Goal: Task Accomplishment & Management: Manage account settings

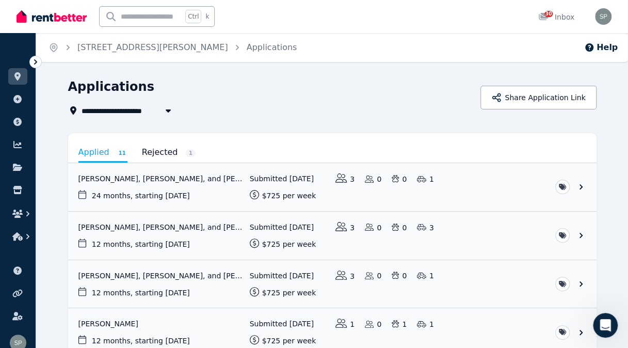
click at [580, 184] on link "View application: Hannah Duggan, Tealan Russell, and Clint Jackson" at bounding box center [332, 187] width 528 height 48
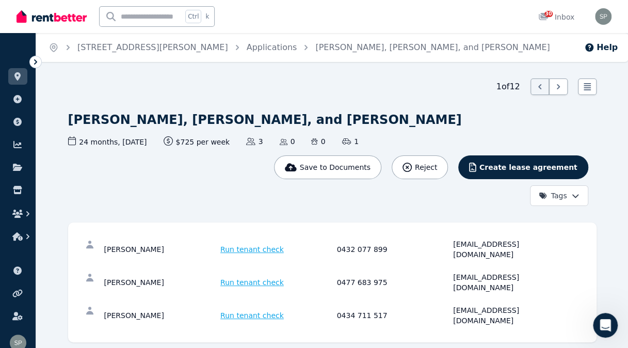
click at [247, 46] on link "Applications" at bounding box center [272, 47] width 51 height 10
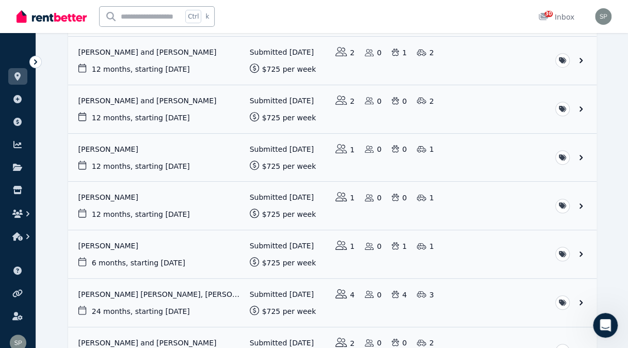
scroll to position [394, 0]
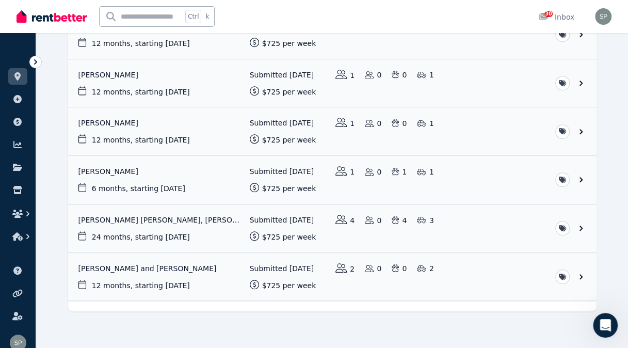
click at [187, 262] on link "View application: Heidi Hilton and Tom Leask" at bounding box center [332, 277] width 528 height 48
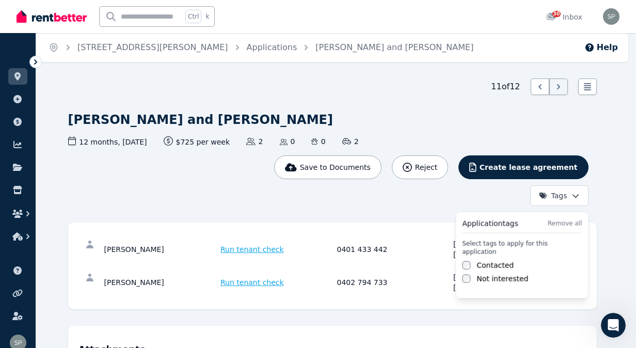
click at [580, 196] on html "Open main menu Ctrl k 30 Inbox Open user menu ORGANISE Properties Add property …" at bounding box center [318, 174] width 636 height 348
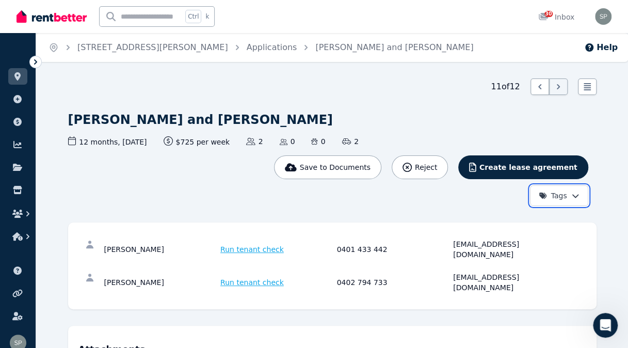
click at [612, 174] on html "Open main menu Ctrl k 30 Inbox Open user menu ORGANISE Properties Add property …" at bounding box center [314, 174] width 628 height 348
click at [580, 193] on html "Open main menu Ctrl k 30 Inbox Open user menu ORGANISE Properties Add property …" at bounding box center [314, 174] width 628 height 348
click at [585, 87] on icon at bounding box center [587, 86] width 7 height 7
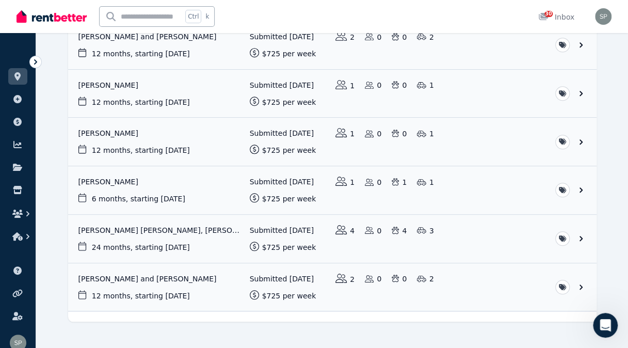
scroll to position [394, 0]
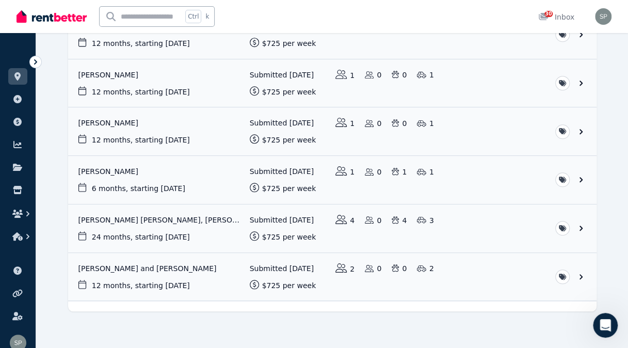
click at [215, 211] on link "View application: Connor Phipps, Joey Poppleston, Lachlan Mulligan, and Tayla R…" at bounding box center [332, 228] width 528 height 48
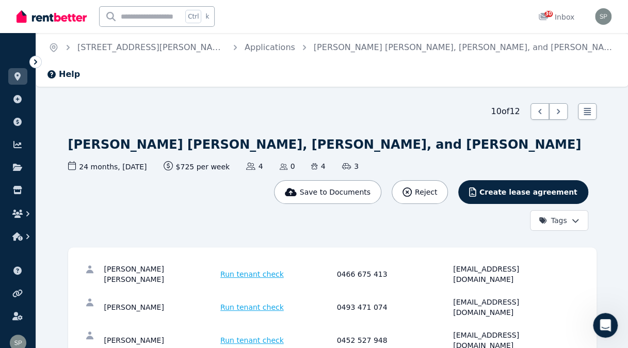
click at [245, 47] on link "Applications" at bounding box center [270, 47] width 51 height 10
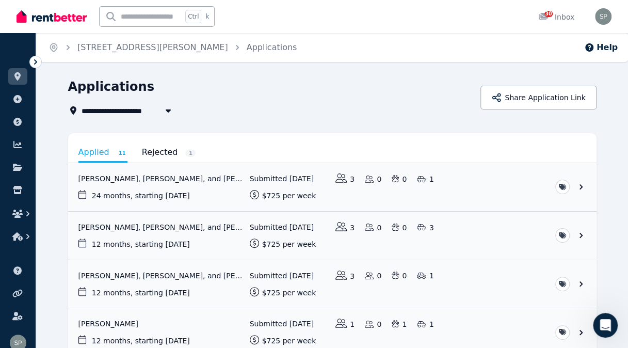
click at [118, 322] on link "View application: Joshua King" at bounding box center [332, 332] width 528 height 48
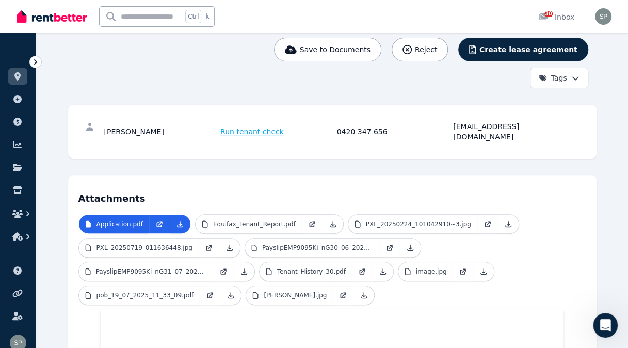
scroll to position [159, 0]
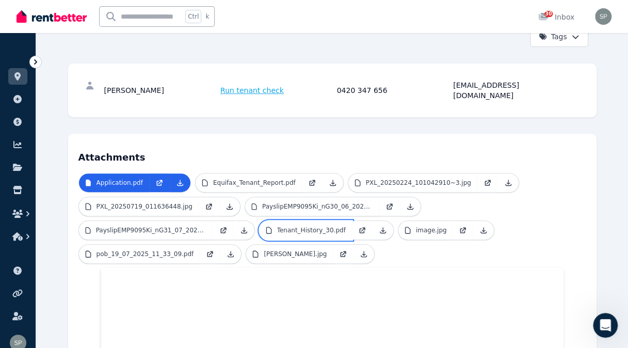
click at [277, 226] on p "Tenant_History_30.pdf" at bounding box center [311, 230] width 69 height 8
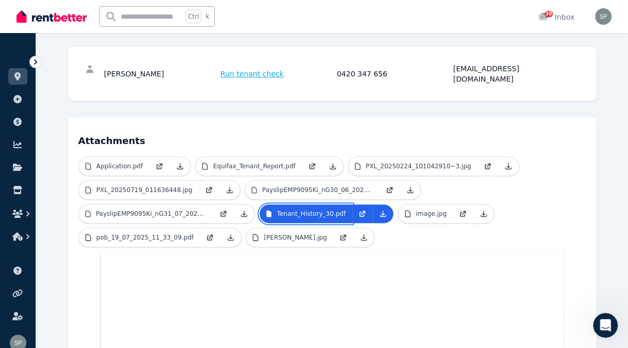
scroll to position [0, 0]
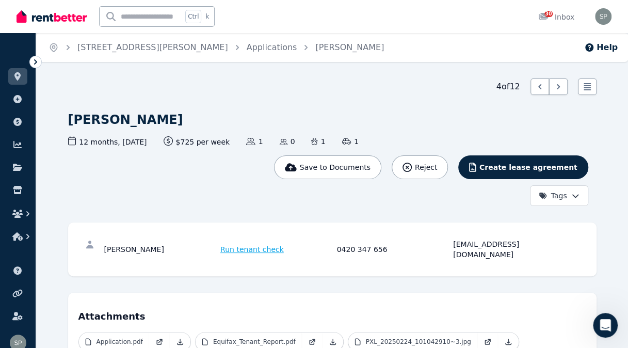
click at [315, 49] on link "[PERSON_NAME]" at bounding box center [349, 47] width 69 height 10
click at [539, 88] on icon at bounding box center [539, 86] width 3 height 5
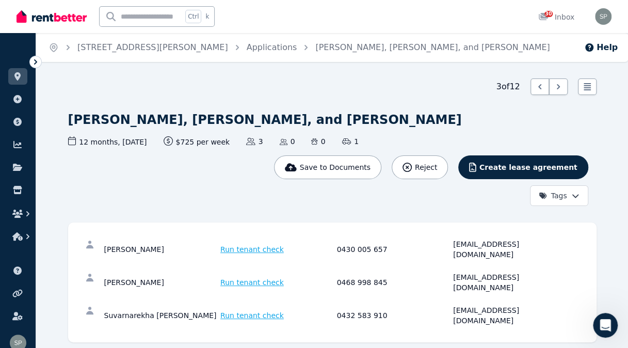
click at [539, 88] on icon at bounding box center [539, 86] width 3 height 5
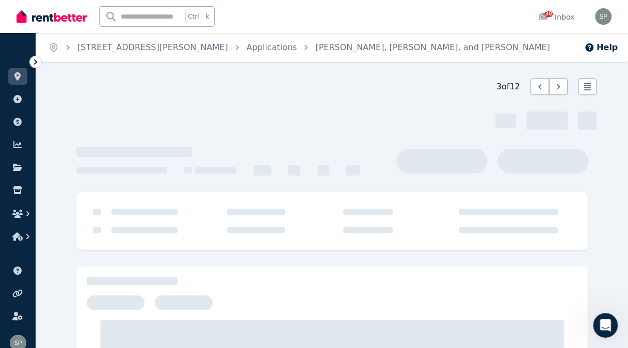
click at [539, 88] on icon at bounding box center [539, 86] width 3 height 5
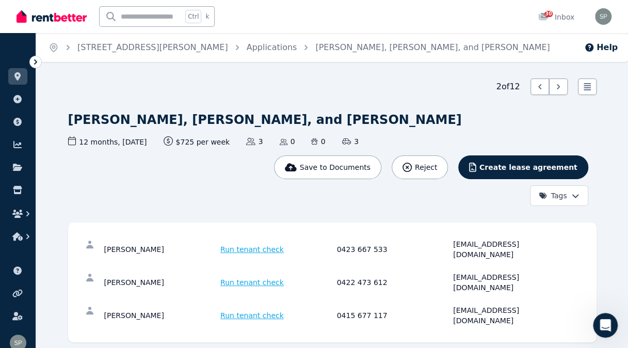
click at [539, 91] on icon at bounding box center [540, 87] width 10 height 10
click at [190, 56] on ol "Home [STREET_ADDRESS][PERSON_NAME] Applications [PERSON_NAME], [PERSON_NAME], a…" at bounding box center [299, 47] width 526 height 29
click at [247, 50] on link "Applications" at bounding box center [272, 47] width 51 height 10
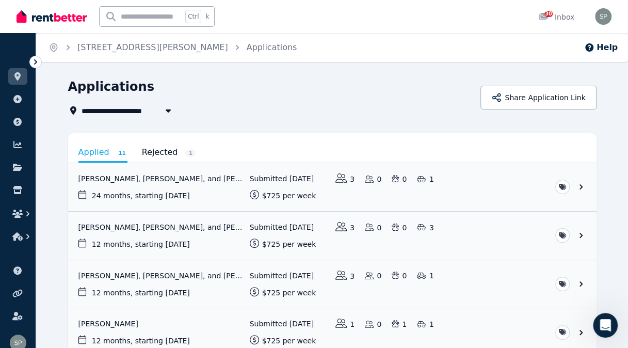
click at [108, 319] on link "View application: Joshua King" at bounding box center [332, 332] width 528 height 48
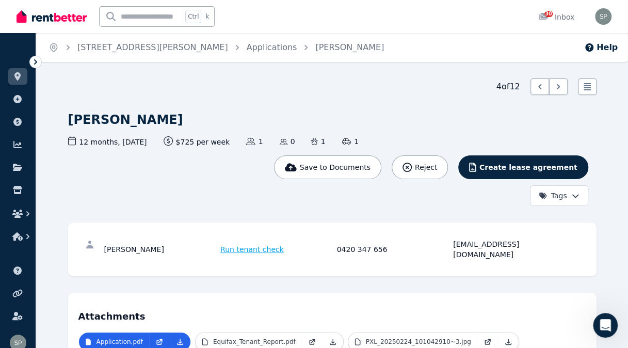
click at [247, 47] on link "Applications" at bounding box center [272, 47] width 51 height 10
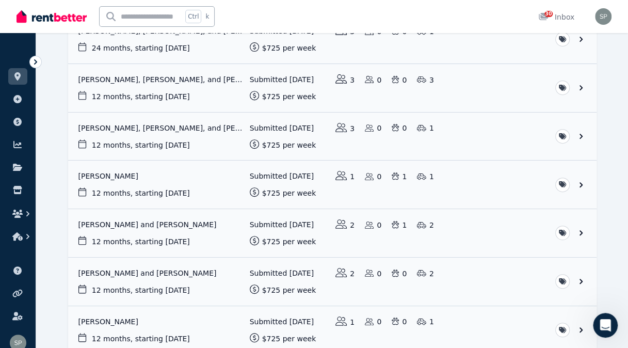
scroll to position [151, 0]
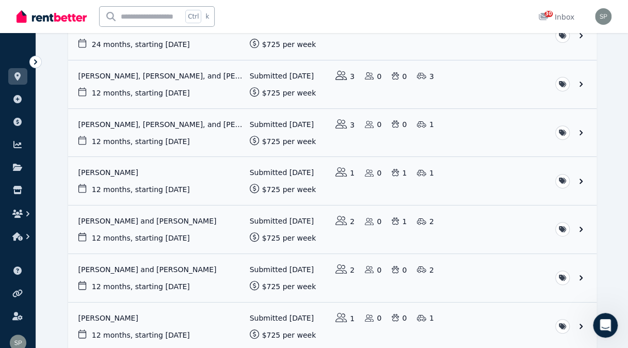
click at [141, 218] on link "View application: Abbey Hamill and Alex Fisher" at bounding box center [332, 229] width 528 height 48
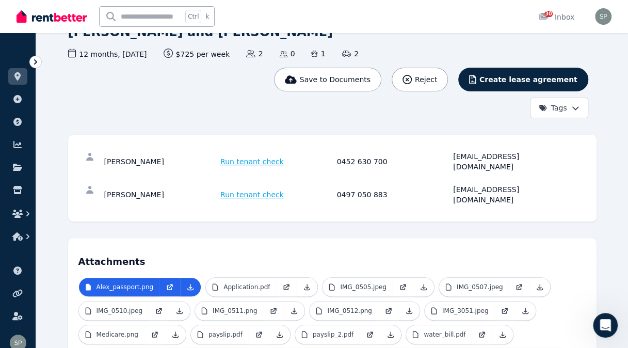
scroll to position [91, 0]
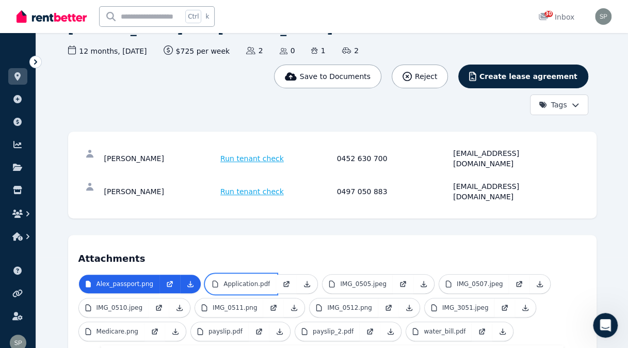
click at [232, 280] on p "Application.pdf" at bounding box center [246, 284] width 46 height 8
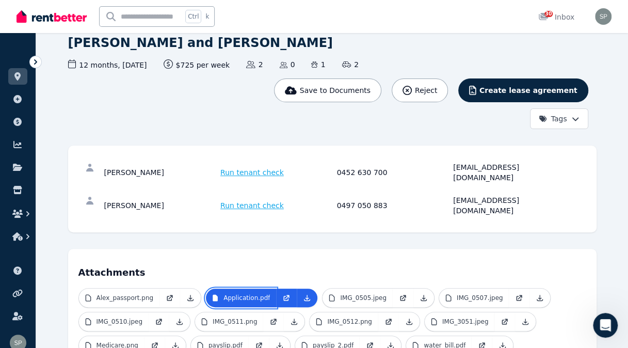
scroll to position [0, 0]
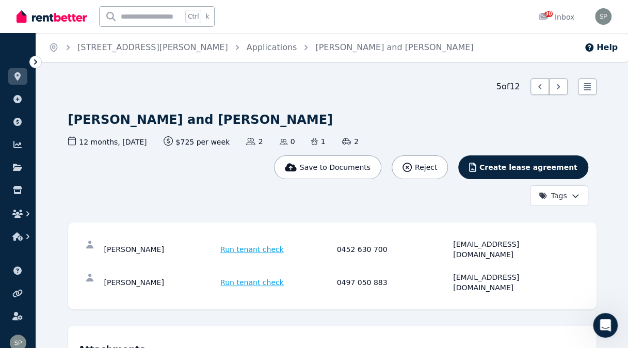
click at [247, 45] on link "Applications" at bounding box center [272, 47] width 51 height 10
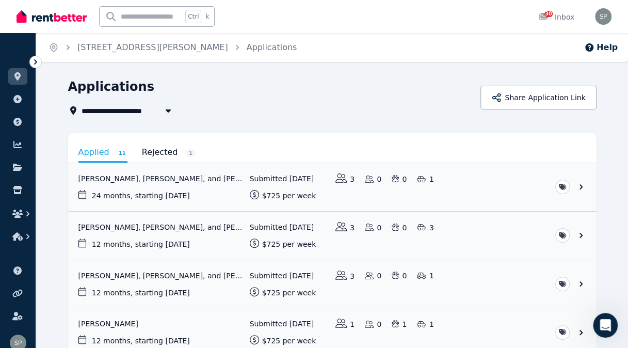
click at [104, 321] on link "View application: Joshua King" at bounding box center [332, 332] width 528 height 48
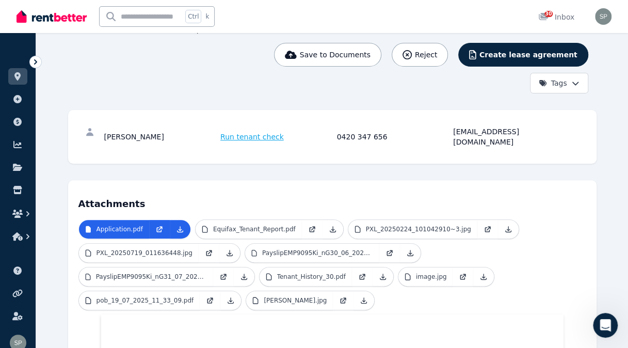
scroll to position [121, 0]
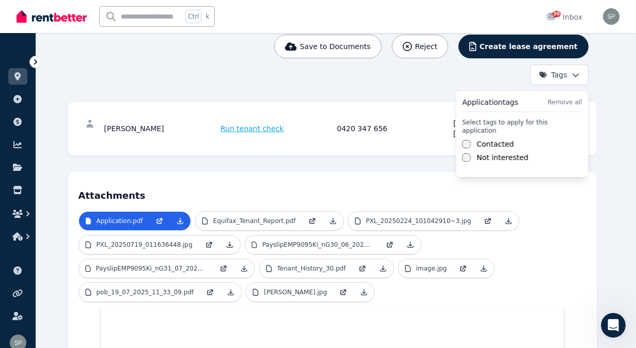
click at [576, 71] on html "Open main menu Ctrl k 30 Inbox Open user menu ORGANISE Properties Add property …" at bounding box center [318, 53] width 636 height 348
click at [489, 139] on label "Contacted" at bounding box center [494, 144] width 37 height 10
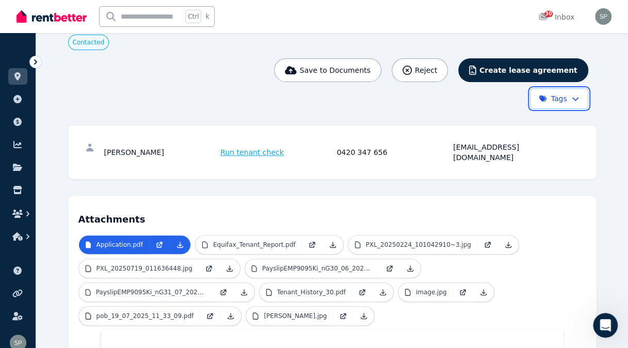
click at [627, 102] on html "Open main menu Ctrl k 30 Inbox Open user menu ORGANISE Properties Add property …" at bounding box center [314, 53] width 628 height 348
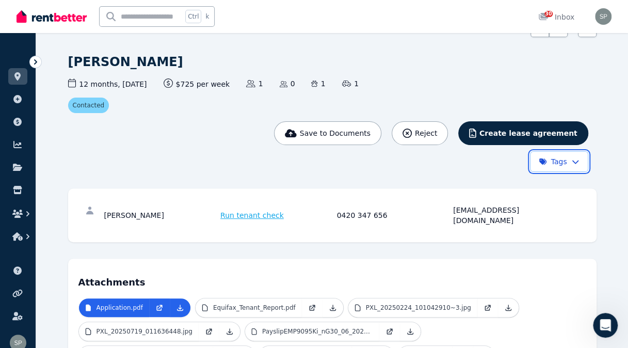
scroll to position [0, 0]
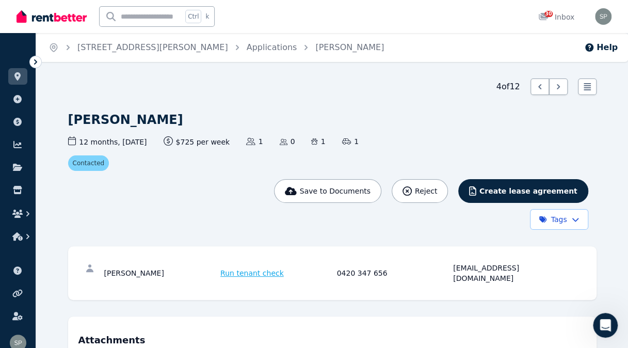
click at [247, 44] on link "Applications" at bounding box center [272, 47] width 51 height 10
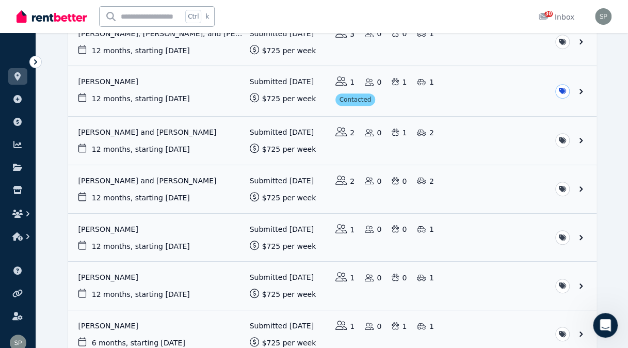
scroll to position [242, 0]
click at [106, 276] on link "View application: Chris Evans" at bounding box center [332, 286] width 528 height 48
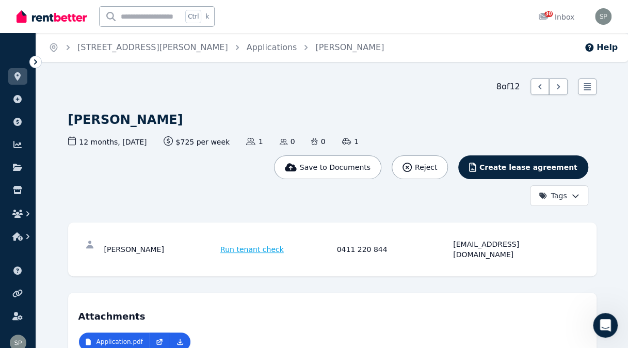
click at [247, 49] on link "Applications" at bounding box center [272, 47] width 51 height 10
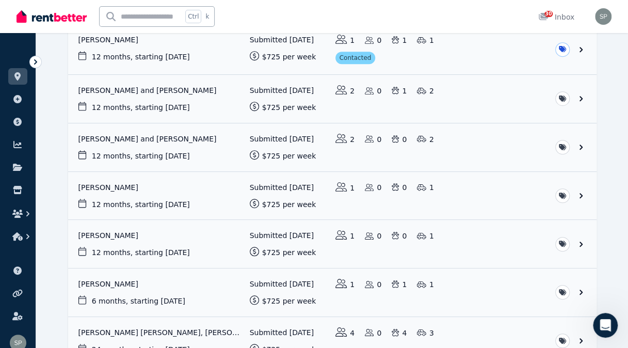
scroll to position [285, 0]
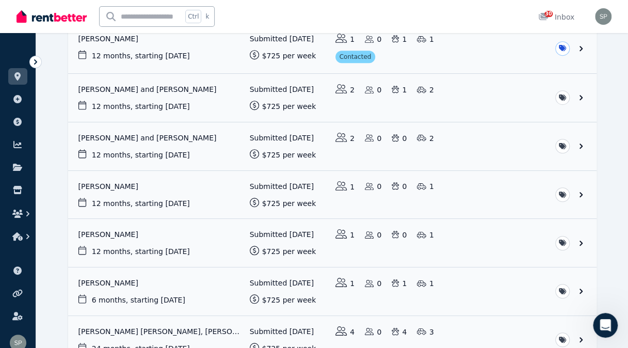
click at [100, 181] on link "View application: Daniel Bartel" at bounding box center [332, 195] width 528 height 48
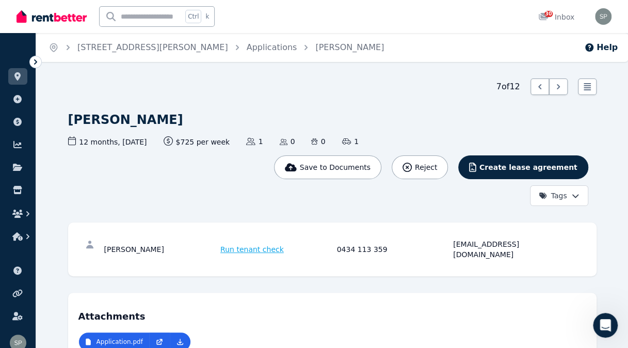
click at [437, 168] on span "Reject" at bounding box center [426, 167] width 22 height 10
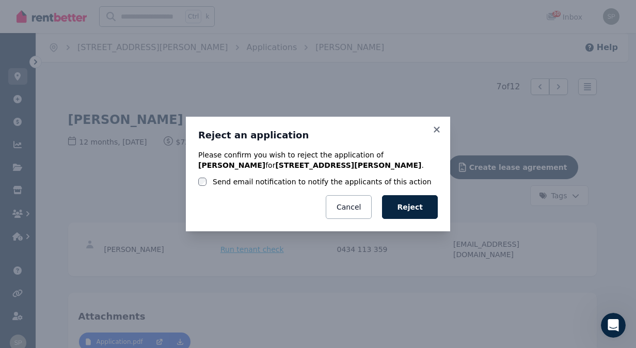
click at [238, 182] on label "Send email notification to notify the applicants of this action" at bounding box center [322, 182] width 219 height 10
click at [412, 205] on button "Reject" at bounding box center [410, 207] width 56 height 24
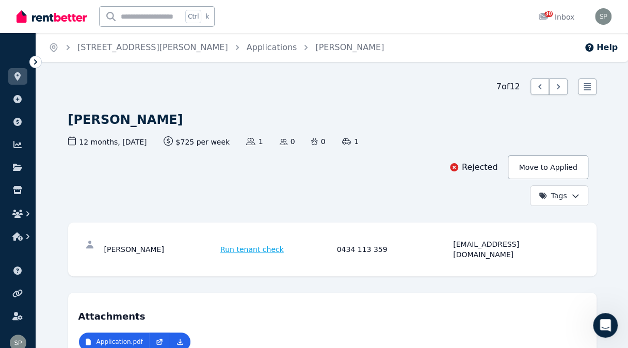
click at [555, 167] on button "Move to Applied" at bounding box center [548, 167] width 80 height 24
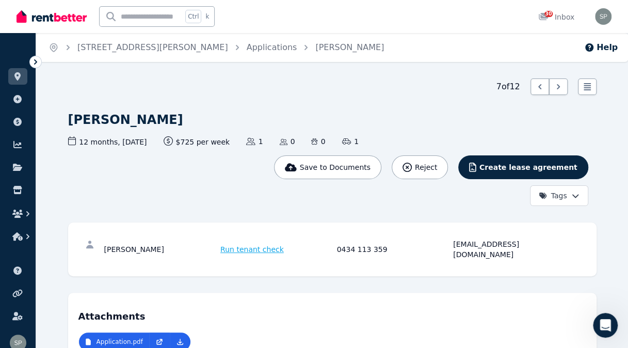
click at [448, 157] on button "Reject" at bounding box center [420, 167] width 56 height 24
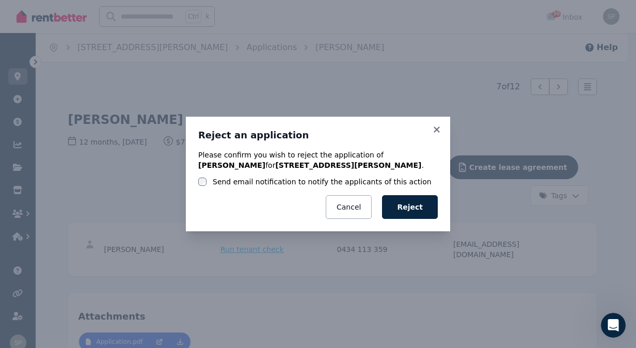
click at [315, 182] on label "Send email notification to notify the applicants of this action" at bounding box center [322, 182] width 219 height 10
click at [364, 181] on label "Send email notification to notify the applicants of this action" at bounding box center [322, 182] width 219 height 10
click at [406, 205] on button "Reject" at bounding box center [410, 207] width 56 height 24
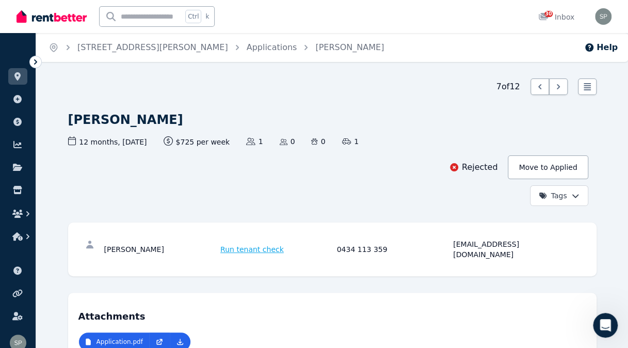
click at [247, 44] on link "Applications" at bounding box center [272, 47] width 51 height 10
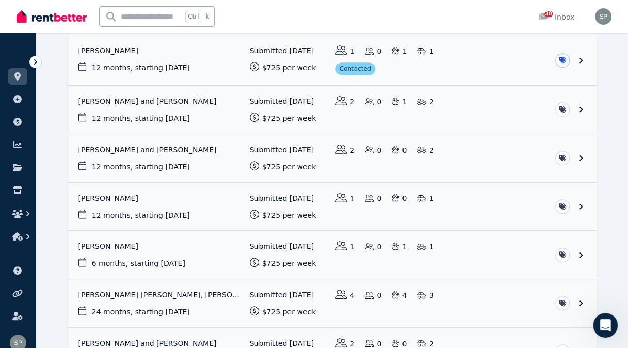
scroll to position [274, 0]
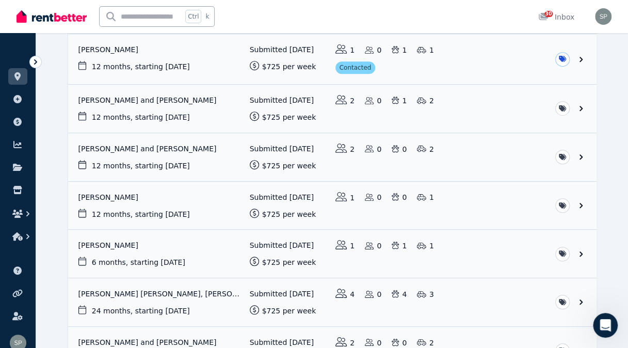
click at [111, 193] on link "View application: Chris Evans" at bounding box center [332, 206] width 528 height 48
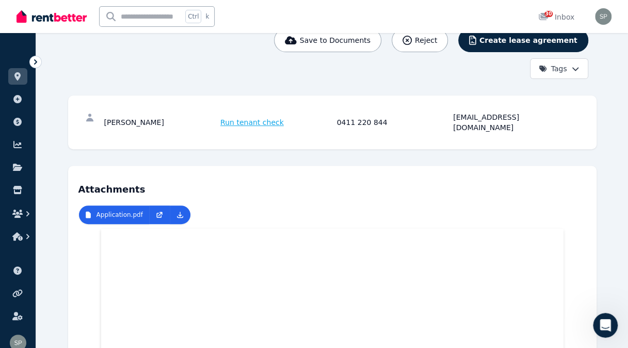
scroll to position [119, 0]
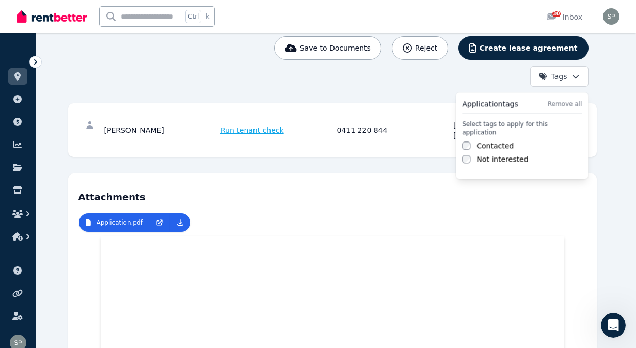
click at [581, 79] on html "Open main menu Ctrl k 30 Inbox Open user menu ORGANISE Properties Add property …" at bounding box center [318, 55] width 636 height 348
click at [500, 140] on label "Contacted" at bounding box center [494, 145] width 37 height 10
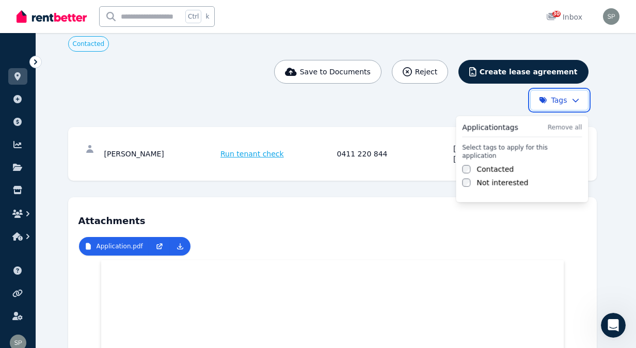
click at [612, 133] on html "Open main menu Ctrl k 30 Inbox Open user menu ORGANISE Properties Add property …" at bounding box center [318, 55] width 636 height 348
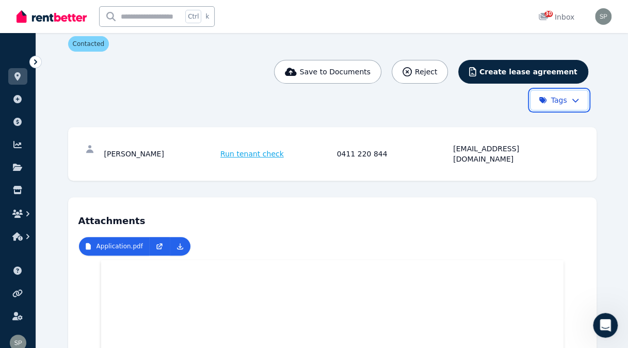
scroll to position [0, 0]
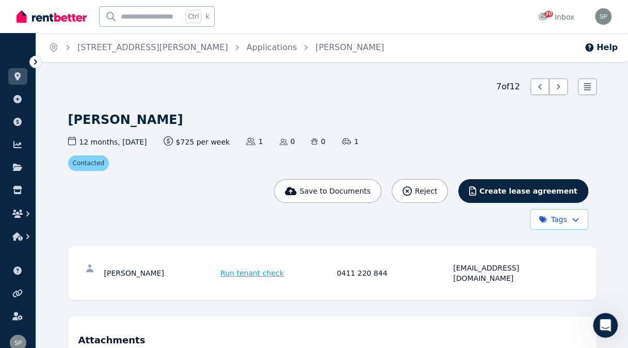
click at [247, 51] on link "Applications" at bounding box center [272, 47] width 51 height 10
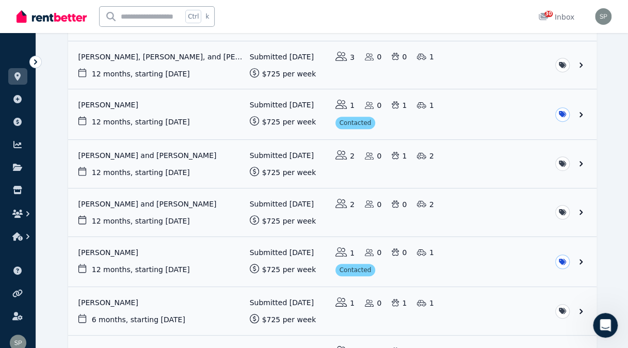
scroll to position [222, 0]
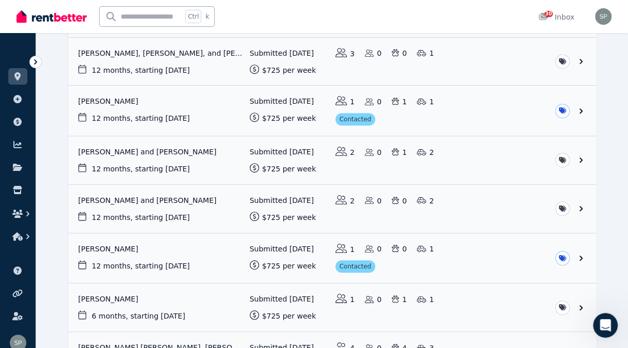
click at [139, 195] on link "View application: Parth Patel and Dev Patel" at bounding box center [332, 209] width 528 height 48
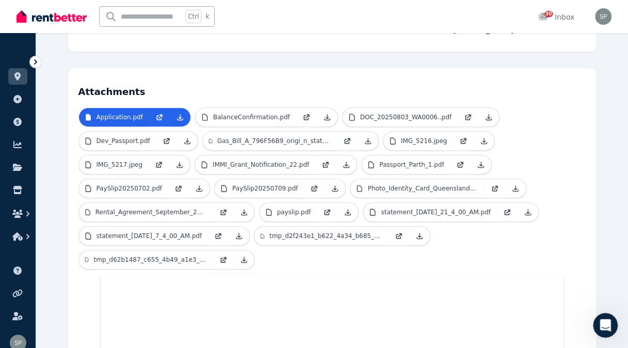
scroll to position [199, 0]
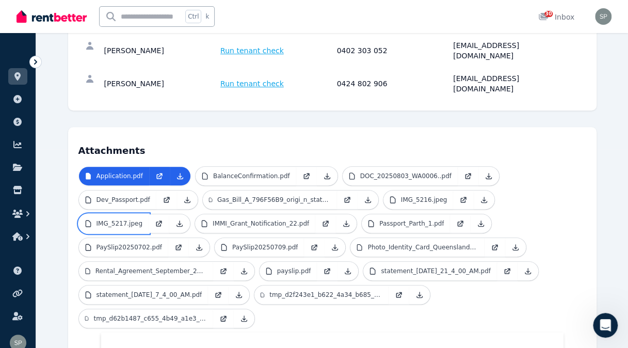
click at [135, 219] on p "IMG_5217.jpeg" at bounding box center [120, 223] width 46 height 8
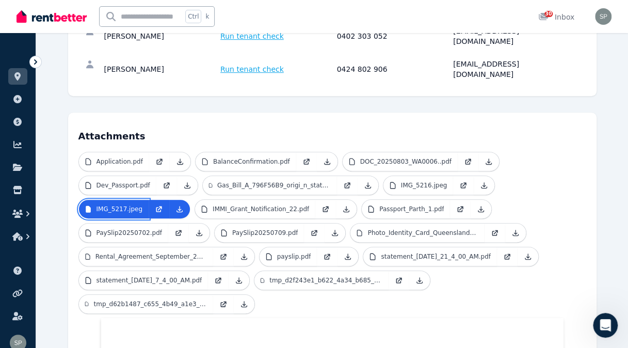
scroll to position [207, 0]
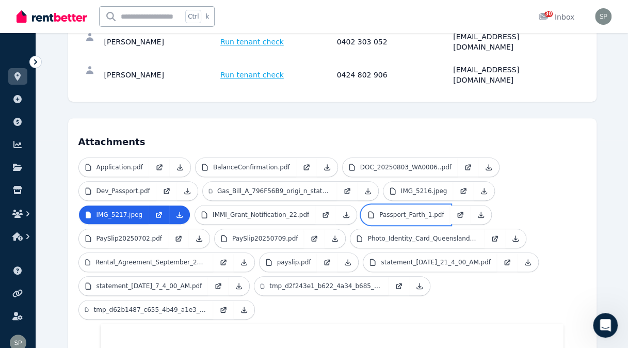
click at [381, 211] on p "Passport_Parth_1.pdf" at bounding box center [411, 215] width 65 height 8
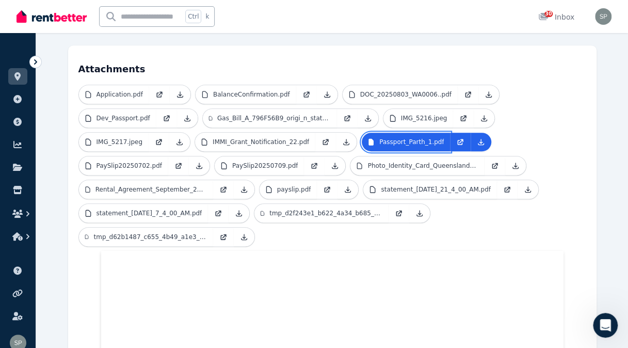
scroll to position [278, 0]
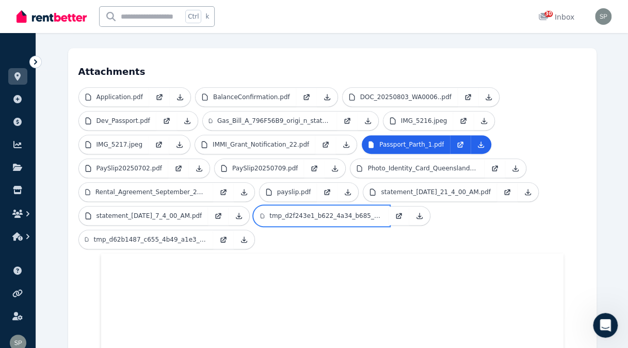
click at [316, 212] on p "tmp_d2f243e1_b622_4a34_b685_d6802754d646.jpeg" at bounding box center [325, 216] width 113 height 8
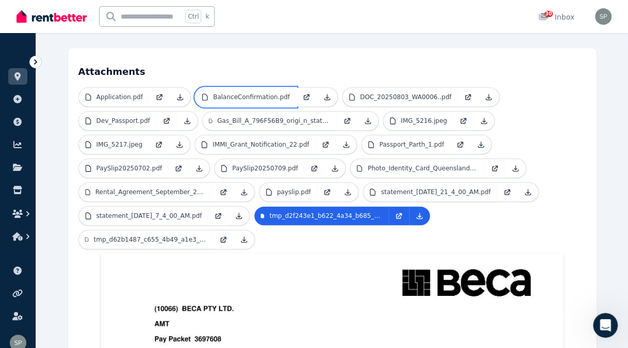
click at [277, 93] on p "BalanceConfirmation.pdf" at bounding box center [251, 97] width 77 height 8
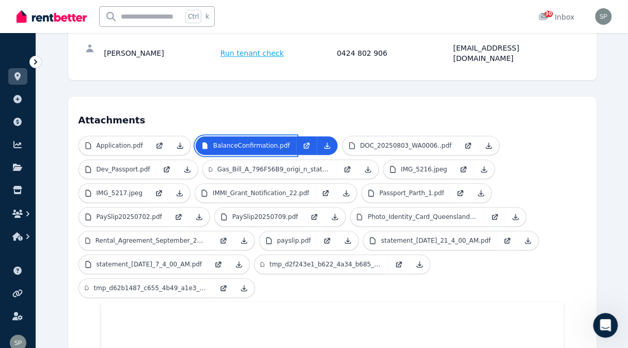
scroll to position [232, 0]
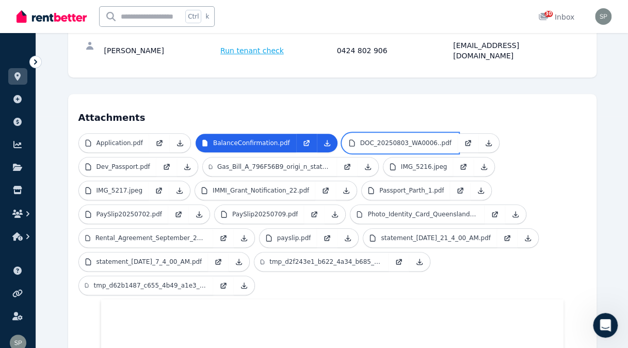
click at [387, 139] on p "DOC_20250803_WA0006..pdf" at bounding box center [405, 143] width 91 height 8
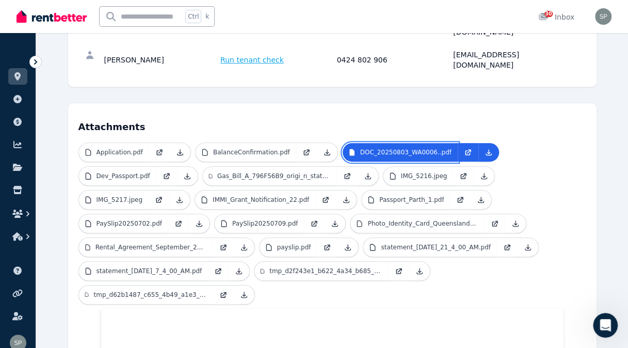
scroll to position [224, 0]
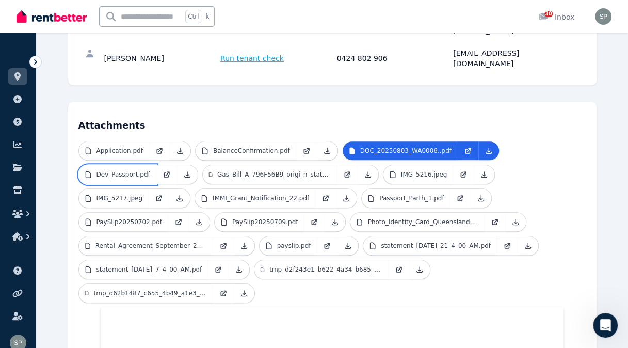
click at [126, 170] on p "Dev_Passport.pdf" at bounding box center [124, 174] width 54 height 8
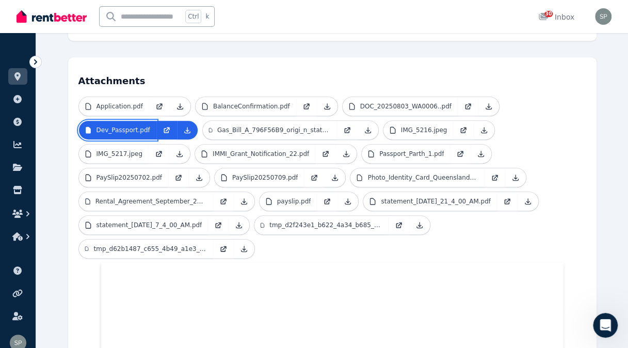
scroll to position [258, 0]
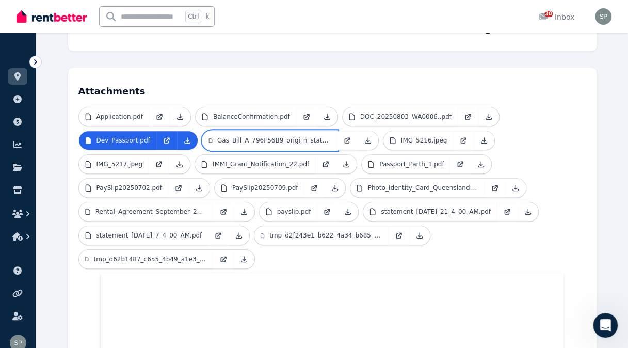
click at [253, 131] on link "Gas_Bill_A_796F56B9_origi_n_statement_2025_07_14.pdf" at bounding box center [270, 140] width 134 height 19
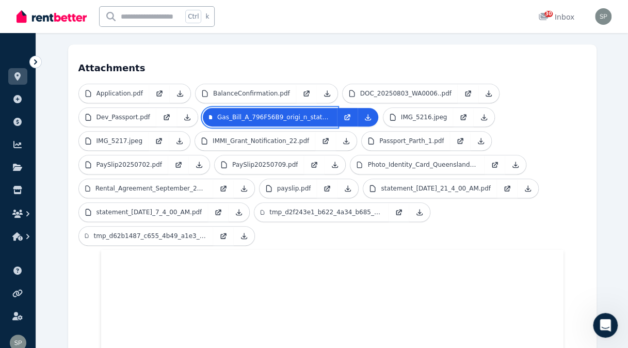
scroll to position [262, 0]
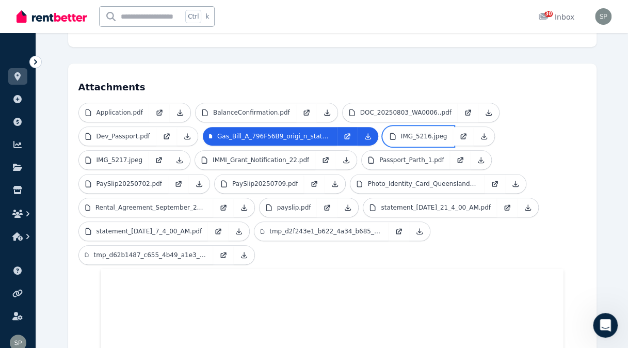
click at [424, 132] on p "IMG_5216.jpeg" at bounding box center [424, 136] width 46 height 8
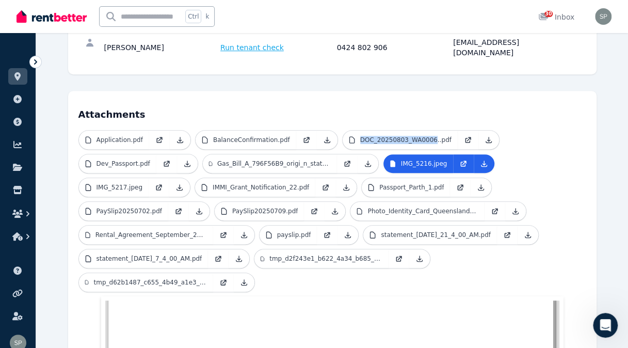
scroll to position [237, 0]
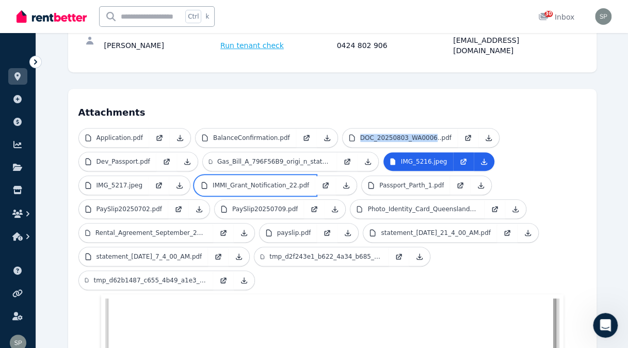
click at [271, 181] on p "IMMI_Grant_Notification_22.pdf" at bounding box center [261, 185] width 97 height 8
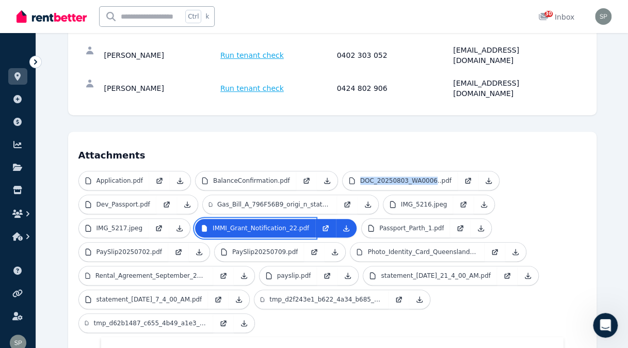
scroll to position [235, 0]
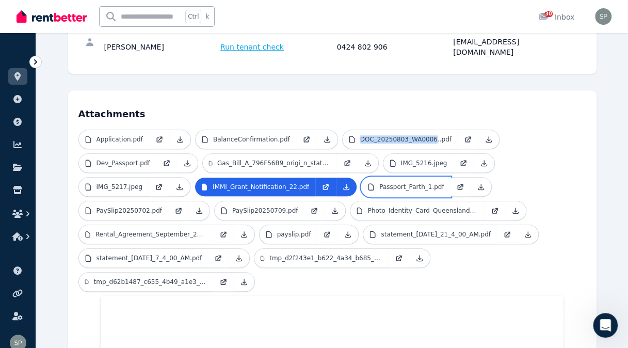
click at [399, 183] on p "Passport_Parth_1.pdf" at bounding box center [411, 187] width 65 height 8
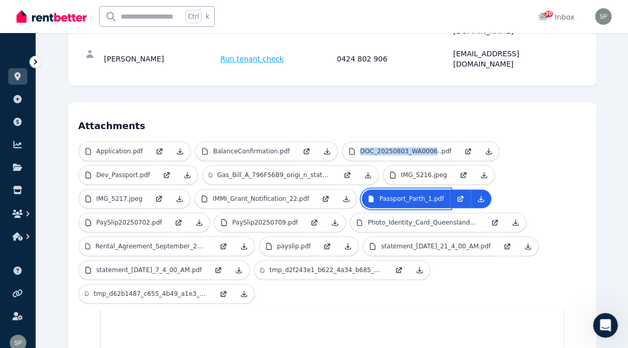
scroll to position [222, 0]
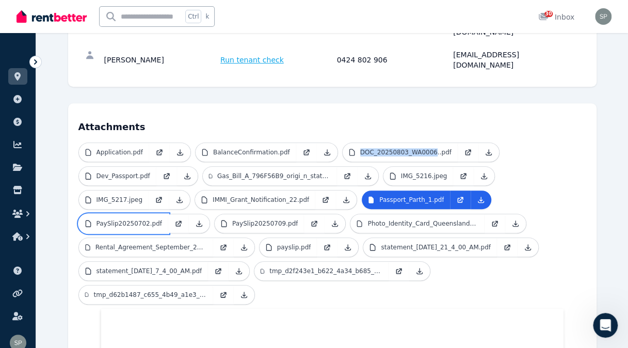
click at [138, 219] on p "PaySlip20250702.pdf" at bounding box center [130, 223] width 66 height 8
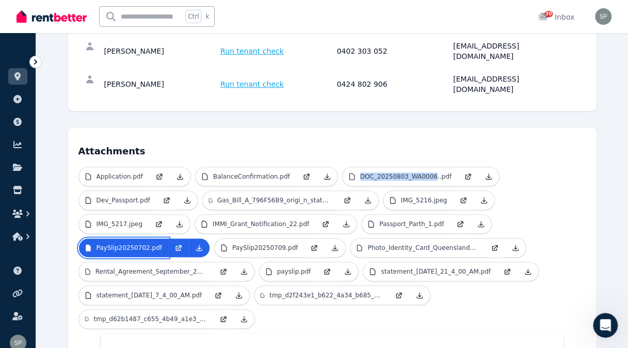
scroll to position [216, 0]
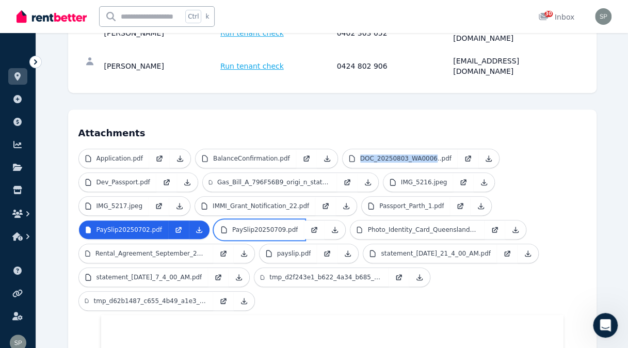
click at [247, 226] on p "PaySlip20250709.pdf" at bounding box center [265, 230] width 66 height 8
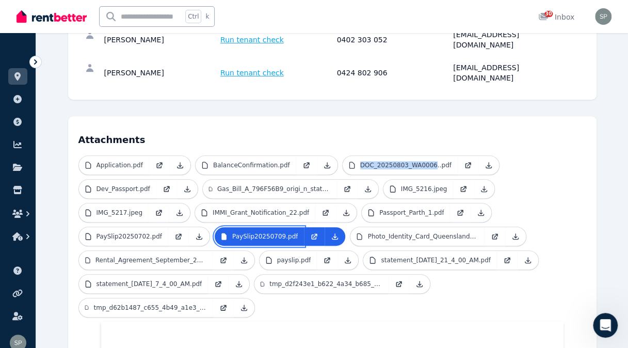
scroll to position [203, 0]
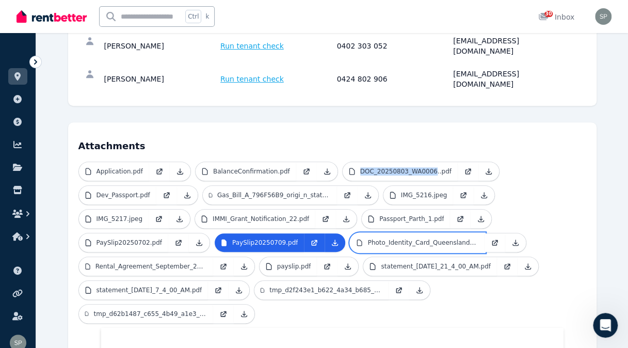
click at [379, 238] on p "Photo_Identity_Card_Queensland_.pdf" at bounding box center [422, 242] width 111 height 8
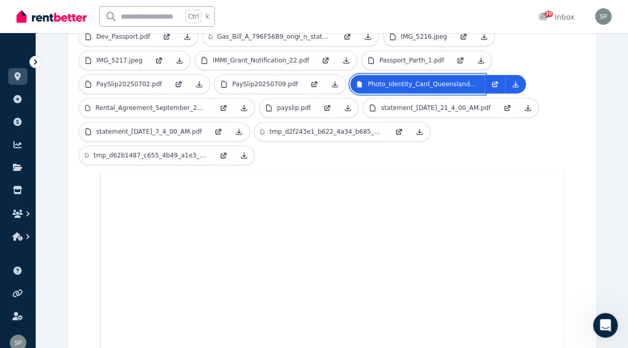
scroll to position [195, 0]
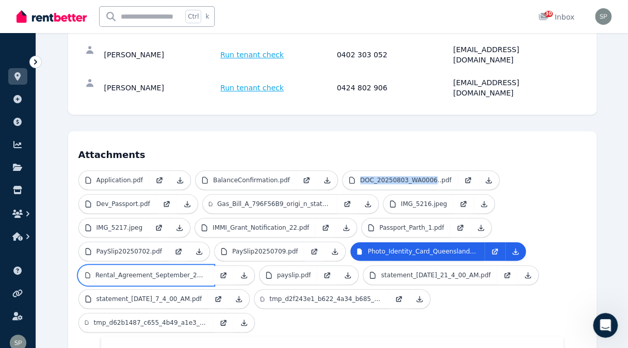
click at [159, 271] on p "Rental_Agreement_September_2024.pdf" at bounding box center [150, 275] width 111 height 8
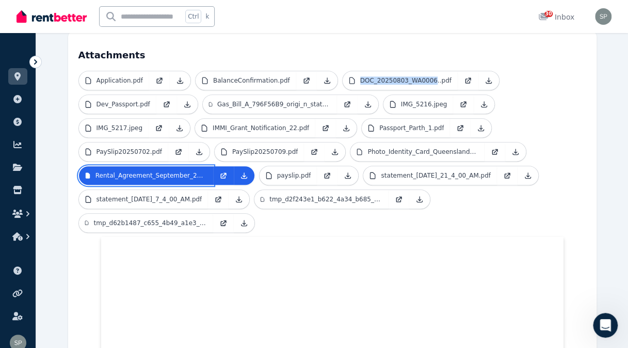
scroll to position [274, 0]
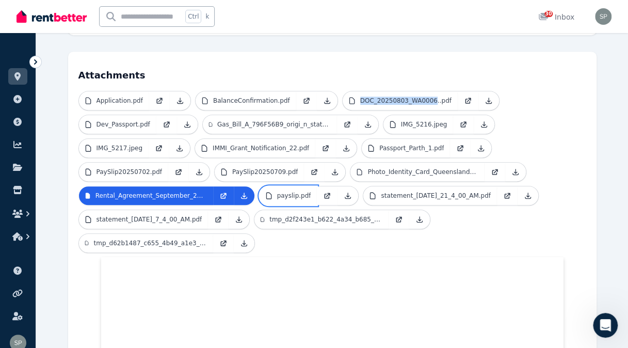
click at [295, 191] on p "payslip.pdf" at bounding box center [294, 195] width 34 height 8
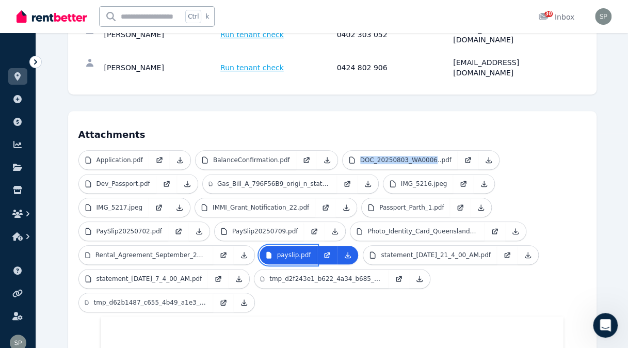
scroll to position [210, 0]
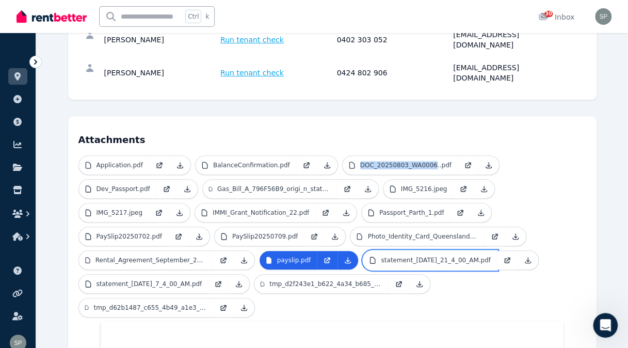
click at [421, 256] on p "statement_[DATE]_21_4_00_AM.pdf" at bounding box center [435, 260] width 109 height 8
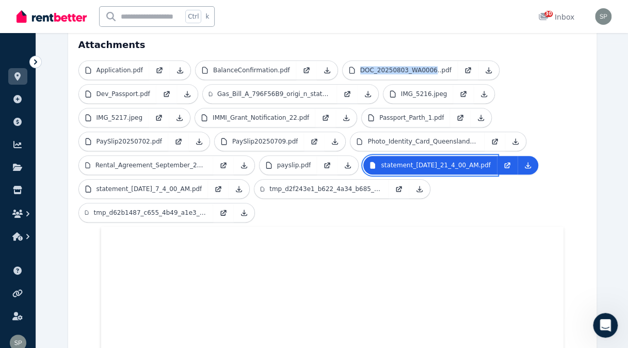
scroll to position [296, 0]
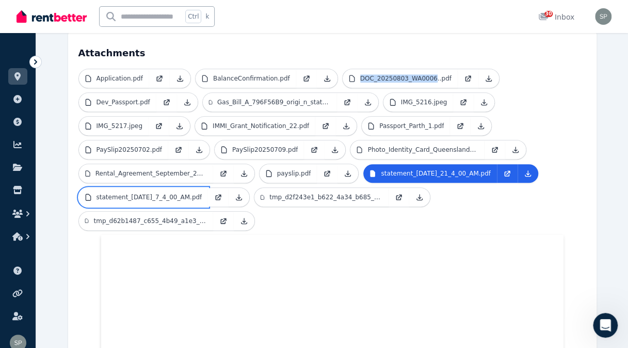
click at [153, 193] on p "statement_[DATE]_7_4_00_AM.pdf" at bounding box center [150, 197] width 106 height 8
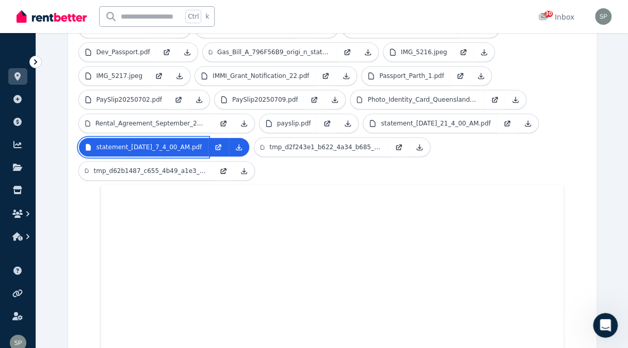
scroll to position [340, 0]
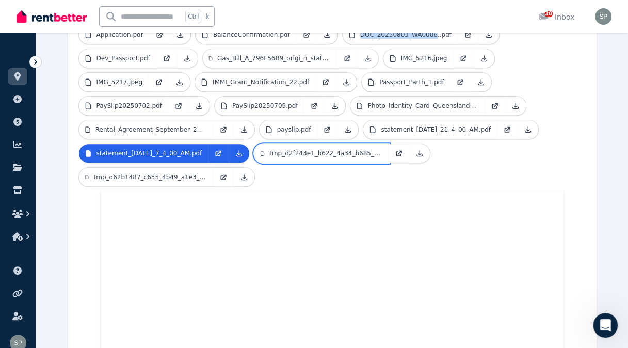
click at [315, 149] on p "tmp_d2f243e1_b622_4a34_b685_d6802754d646.jpeg" at bounding box center [325, 153] width 113 height 8
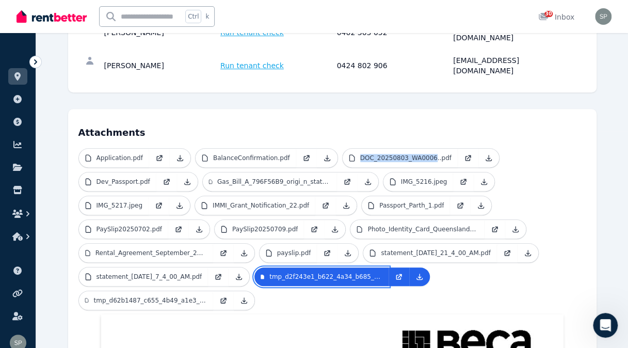
scroll to position [225, 0]
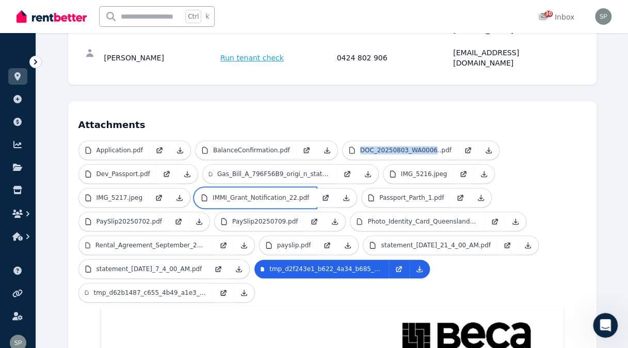
click at [245, 194] on p "IMMI_Grant_Notification_22.pdf" at bounding box center [261, 198] width 97 height 8
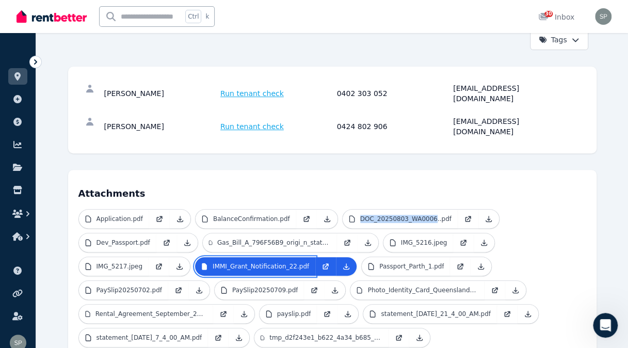
scroll to position [172, 0]
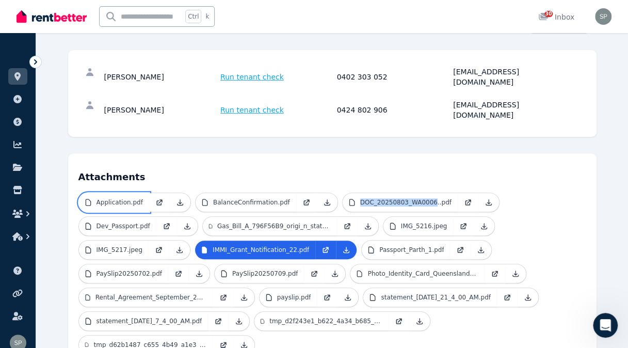
click at [113, 198] on p "Application.pdf" at bounding box center [120, 202] width 46 height 8
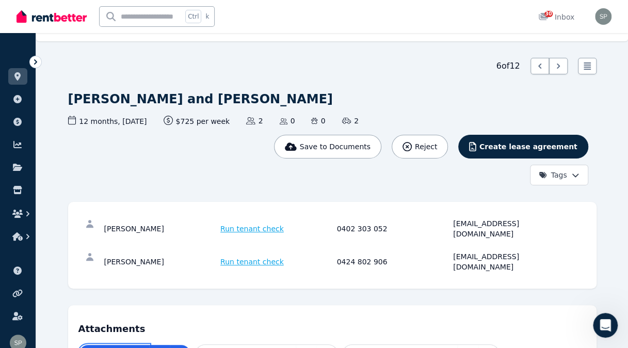
scroll to position [0, 0]
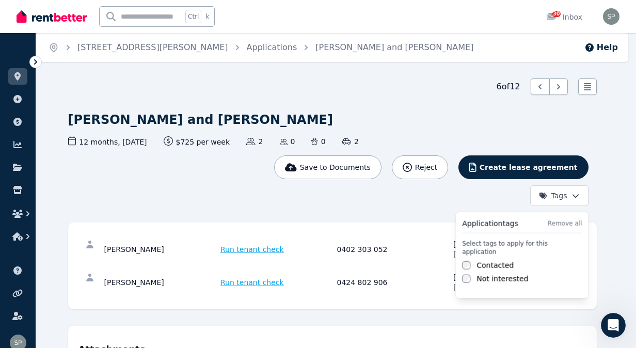
click at [574, 191] on html "Open main menu Ctrl k 30 Inbox Open user menu ORGANISE Properties Add property …" at bounding box center [318, 174] width 636 height 348
click at [489, 260] on label "Contacted" at bounding box center [494, 265] width 37 height 10
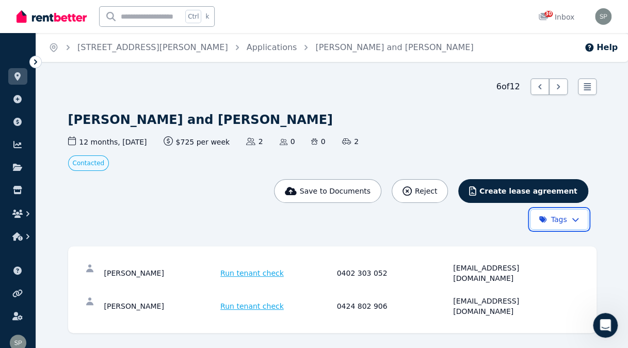
click at [615, 196] on html "Open main menu Ctrl k 30 Inbox Open user menu ORGANISE Properties Add property …" at bounding box center [314, 174] width 628 height 348
click at [247, 51] on link "Applications" at bounding box center [272, 47] width 51 height 10
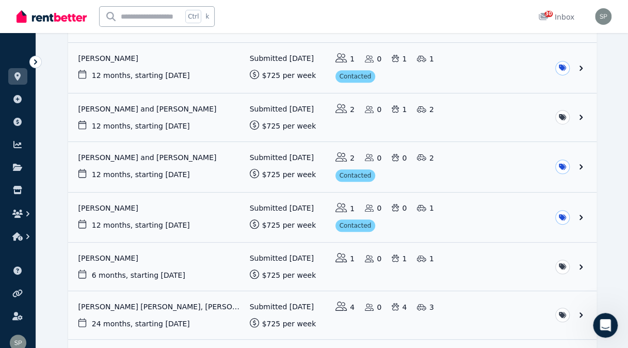
scroll to position [264, 0]
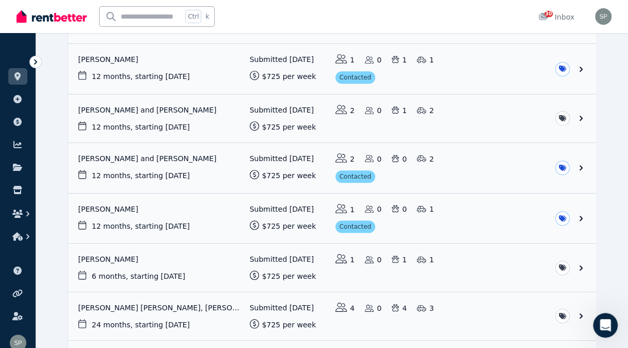
click at [110, 254] on link "View application: Hussein Sheeth" at bounding box center [332, 268] width 528 height 48
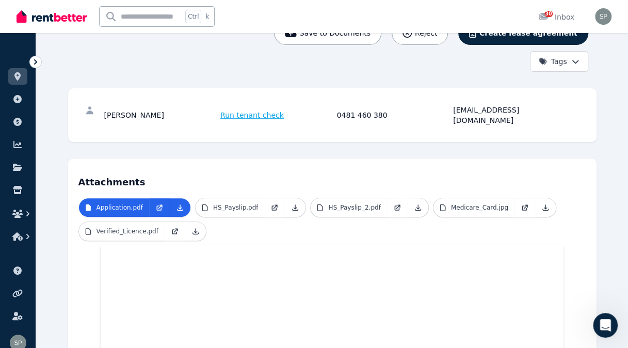
scroll to position [143, 0]
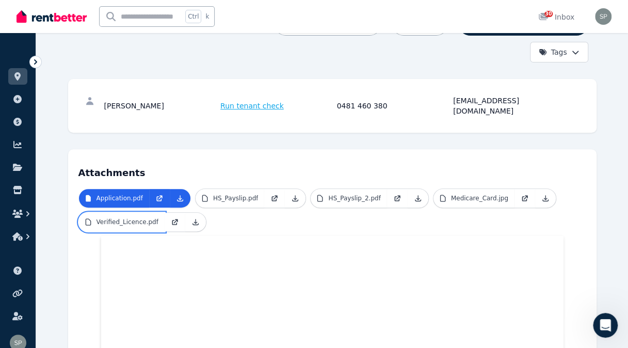
click at [125, 218] on p "Verified_Licence.pdf" at bounding box center [128, 222] width 62 height 8
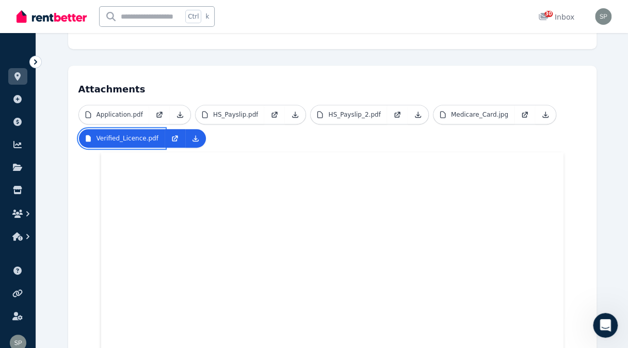
scroll to position [226, 0]
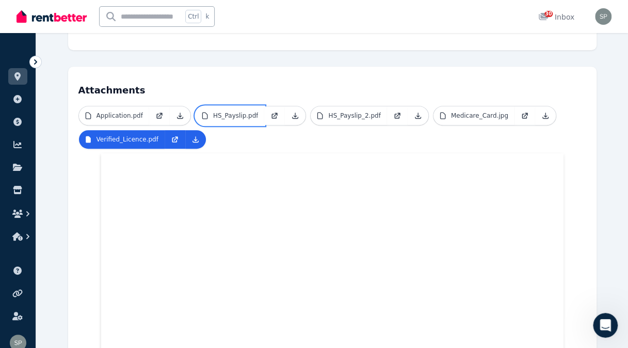
click at [229, 111] on p "HS_Payslip.pdf" at bounding box center [235, 115] width 45 height 8
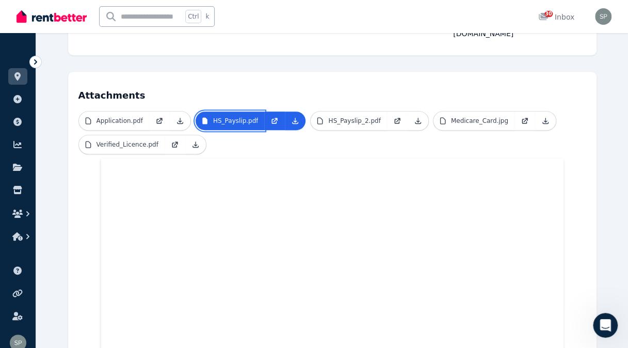
scroll to position [220, 0]
click at [337, 124] on ul "Application.pdf HS_Payslip.pdf HS_Payslip_2.pdf Medicare_Card.jpg Verified_Lice…" at bounding box center [332, 135] width 508 height 47
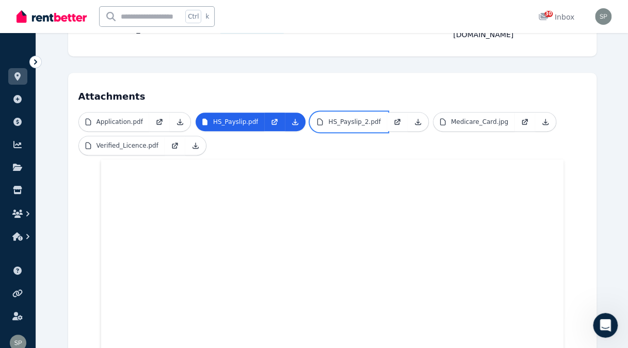
click at [343, 117] on link "HS_Payslip_2.pdf" at bounding box center [349, 122] width 76 height 19
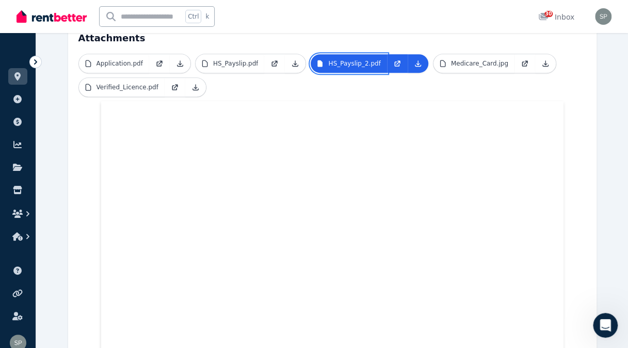
scroll to position [280, 0]
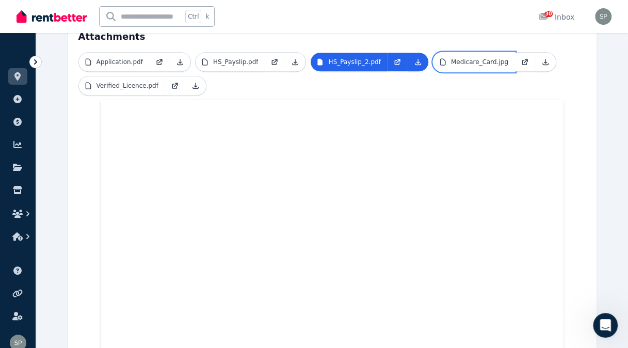
click at [459, 53] on link "Medicare_Card.jpg" at bounding box center [474, 62] width 81 height 19
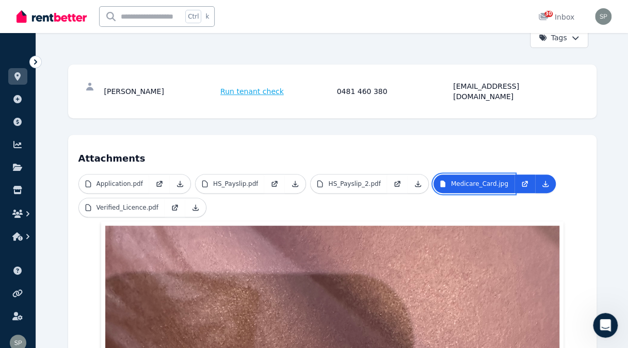
scroll to position [151, 0]
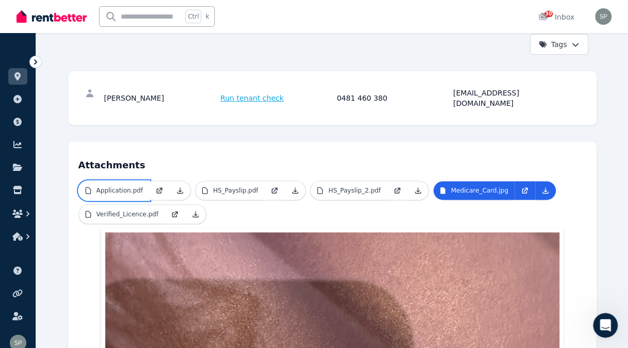
click at [117, 186] on p "Application.pdf" at bounding box center [120, 190] width 46 height 8
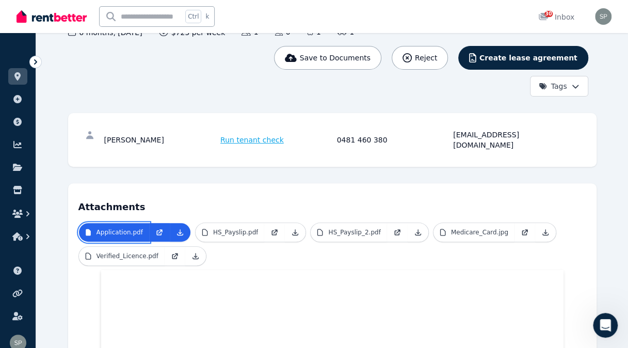
scroll to position [0, 0]
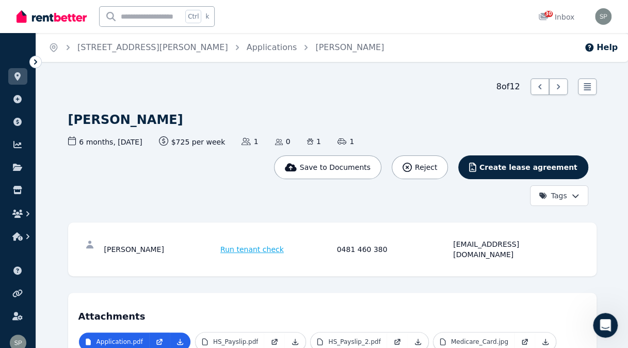
click at [232, 52] on div "Applications" at bounding box center [264, 47] width 65 height 12
click at [247, 43] on link "Applications" at bounding box center [272, 47] width 51 height 10
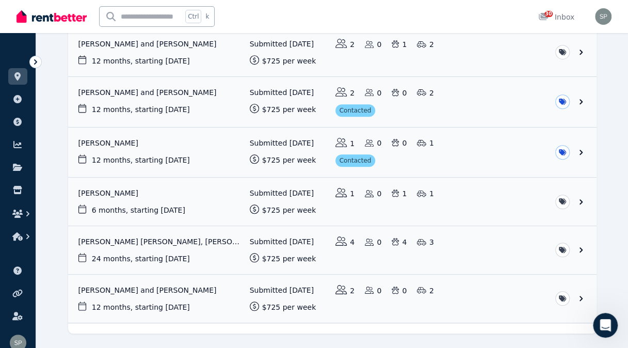
scroll to position [338, 0]
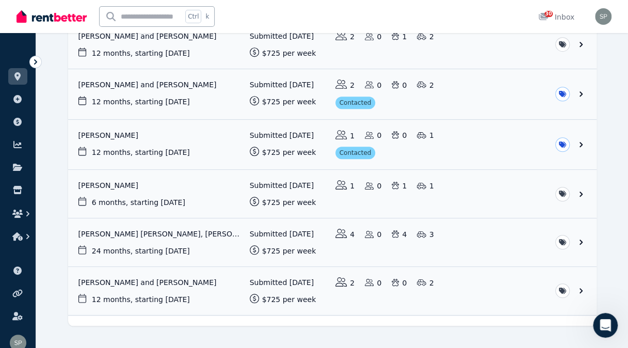
click at [154, 277] on link "View application: Heidi Hilton and Tom Leask" at bounding box center [332, 291] width 528 height 48
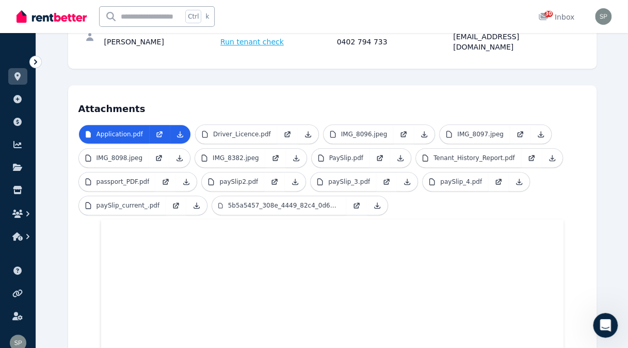
scroll to position [289, 0]
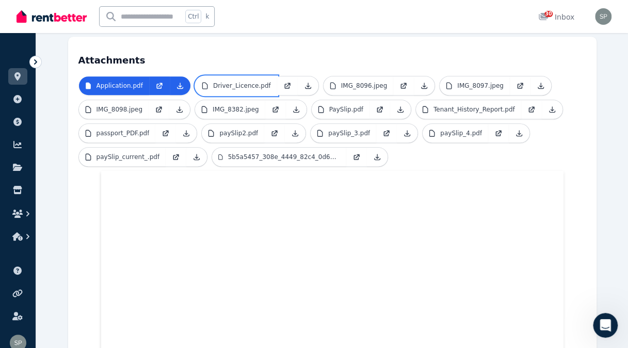
click at [254, 82] on p "Driver_Licence.pdf" at bounding box center [242, 86] width 58 height 8
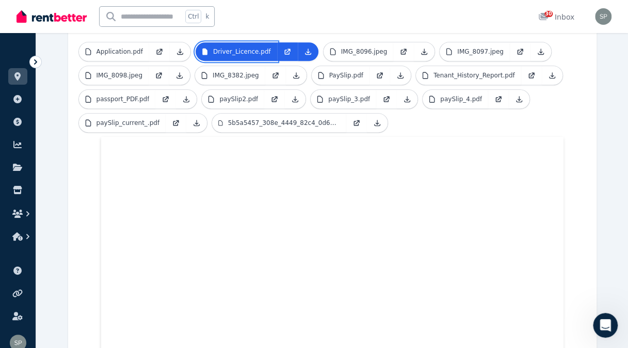
scroll to position [268, 0]
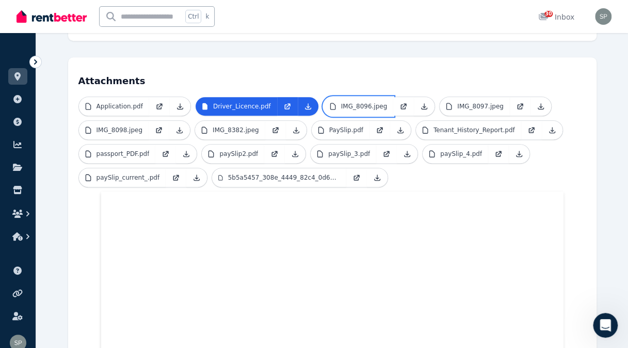
click at [346, 102] on p "IMG_8096.jpeg" at bounding box center [364, 106] width 46 height 8
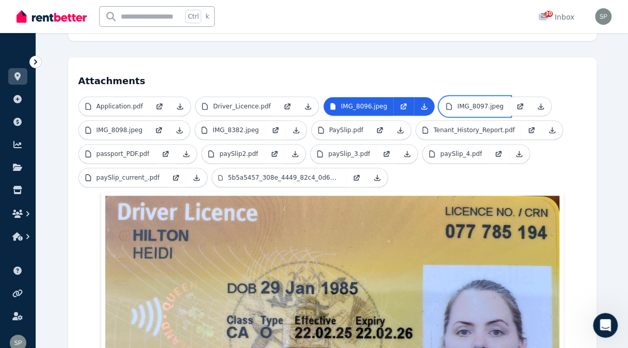
click at [476, 97] on link "IMG_8097.jpeg" at bounding box center [475, 106] width 70 height 19
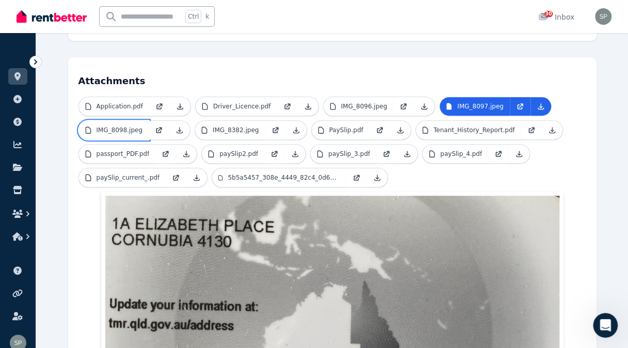
click at [130, 126] on p "IMG_8098.jpeg" at bounding box center [120, 130] width 46 height 8
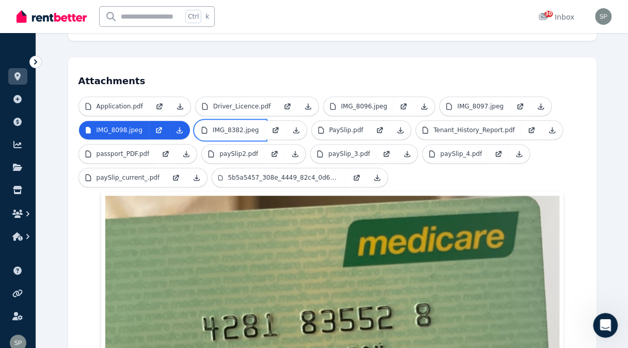
click at [213, 126] on p "IMG_8382.jpeg" at bounding box center [236, 130] width 46 height 8
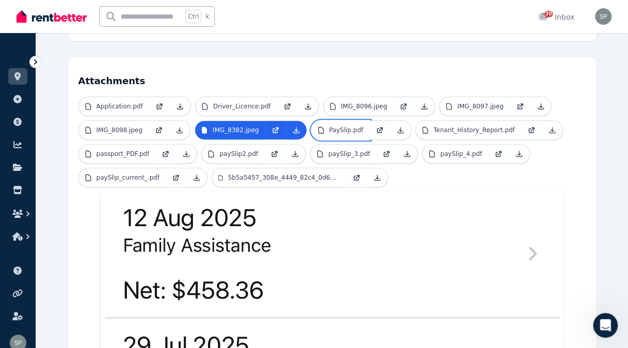
click at [349, 121] on link "PaySlip.pdf" at bounding box center [341, 130] width 58 height 19
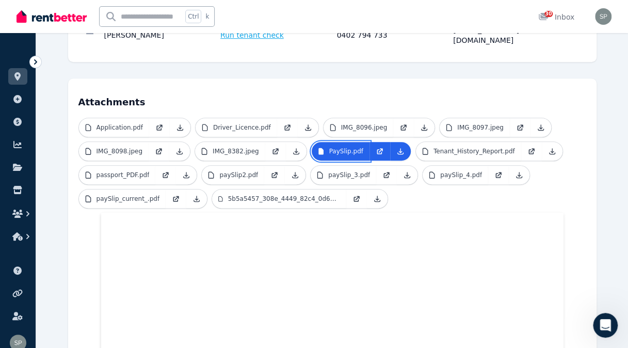
scroll to position [237, 0]
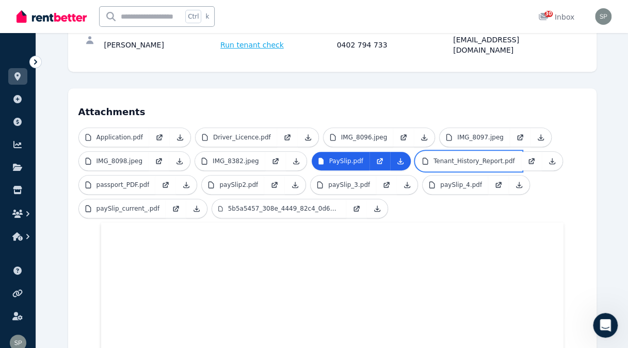
click at [464, 157] on p "Tenant_History_Report.pdf" at bounding box center [475, 161] width 82 height 8
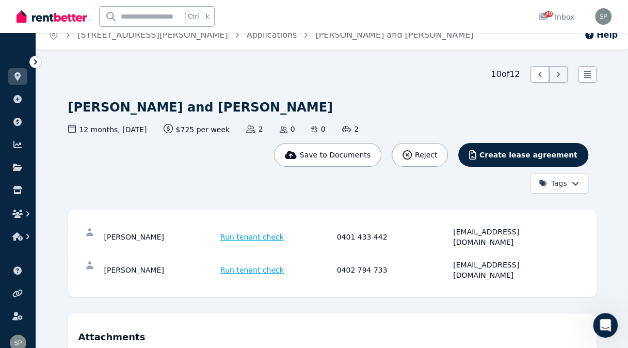
scroll to position [0, 0]
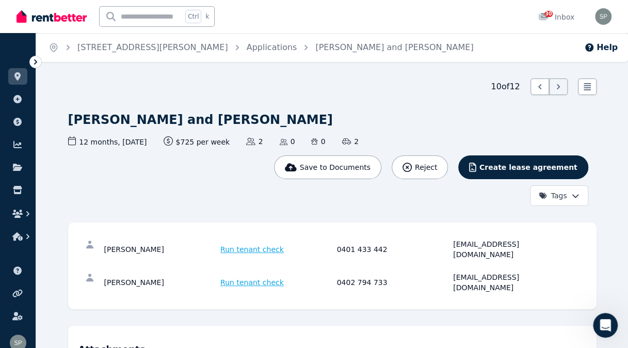
click at [247, 50] on link "Applications" at bounding box center [272, 47] width 51 height 10
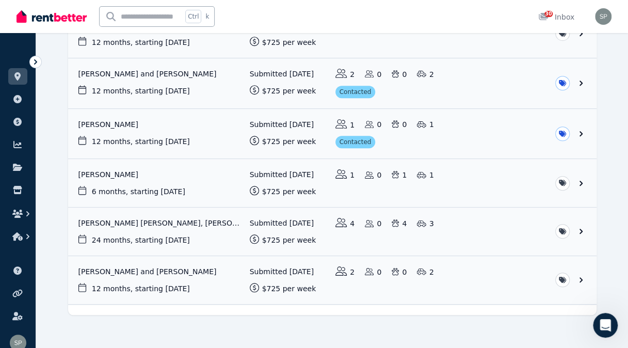
scroll to position [353, 0]
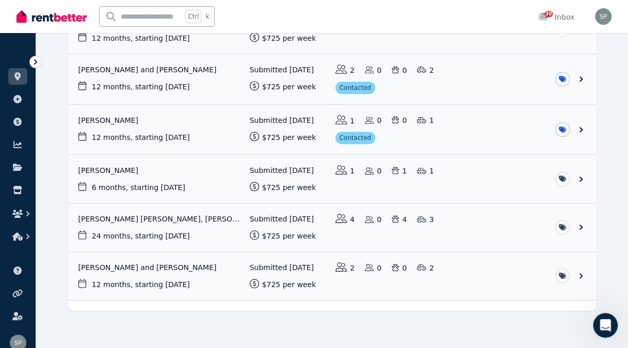
click at [154, 261] on link "View application: Heidi Hilton and Tom Leask" at bounding box center [332, 276] width 528 height 48
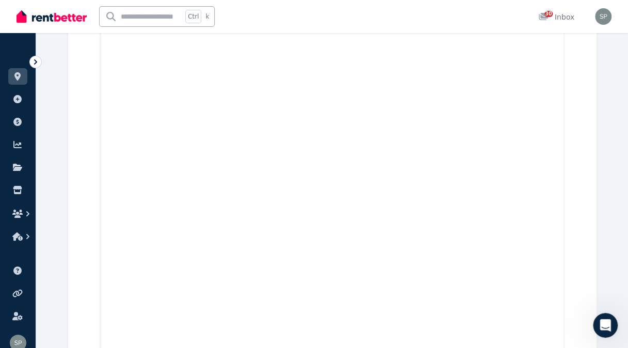
scroll to position [132, 0]
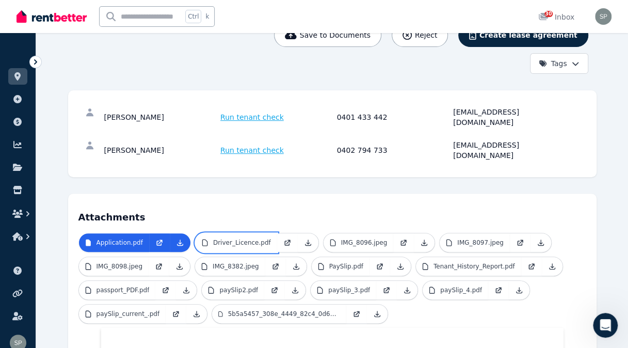
click at [249, 238] on p "Driver_Licence.pdf" at bounding box center [242, 242] width 58 height 8
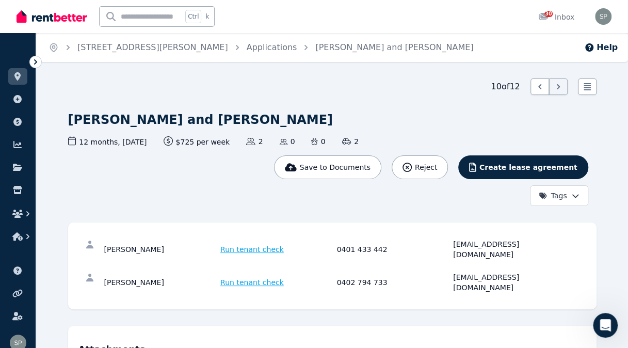
scroll to position [2, 0]
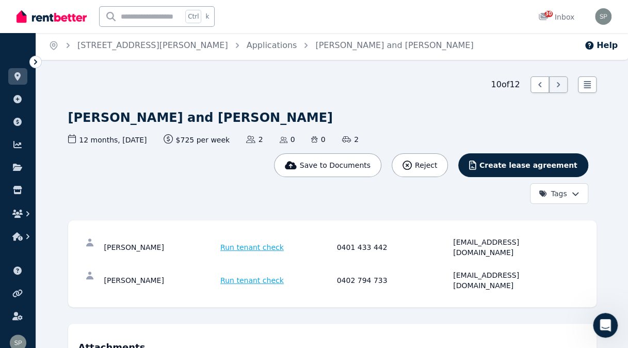
click at [247, 47] on link "Applications" at bounding box center [272, 45] width 51 height 10
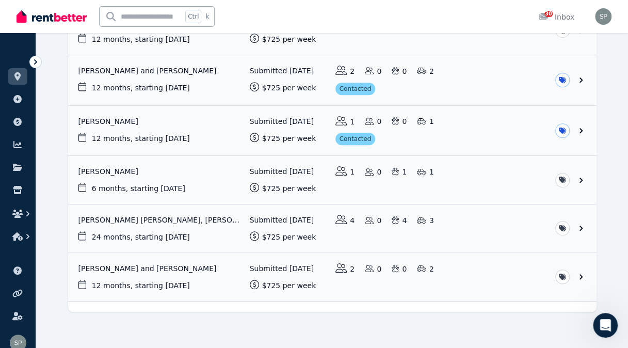
scroll to position [353, 0]
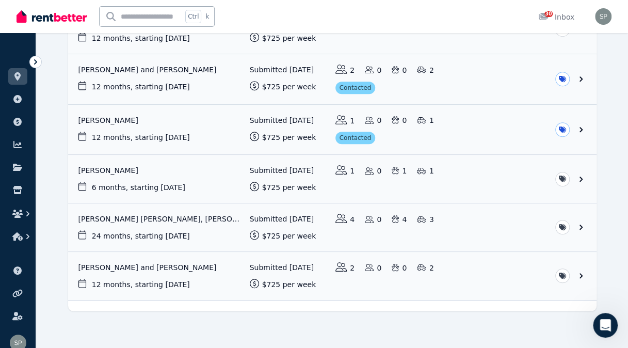
click at [150, 257] on link "View application: Heidi Hilton and Tom Leask" at bounding box center [332, 276] width 528 height 48
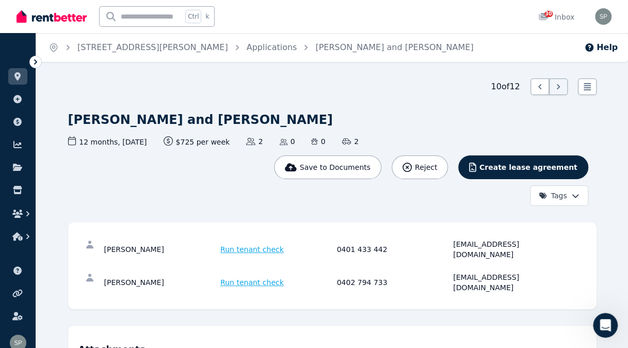
click at [437, 169] on div "Reject" at bounding box center [420, 167] width 35 height 10
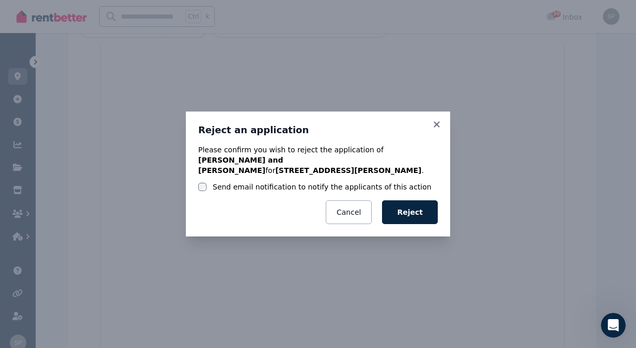
scroll to position [437, 0]
click at [328, 182] on label "Send email notification to notify the applicants of this action" at bounding box center [322, 187] width 219 height 10
click at [407, 207] on button "Reject" at bounding box center [410, 212] width 56 height 24
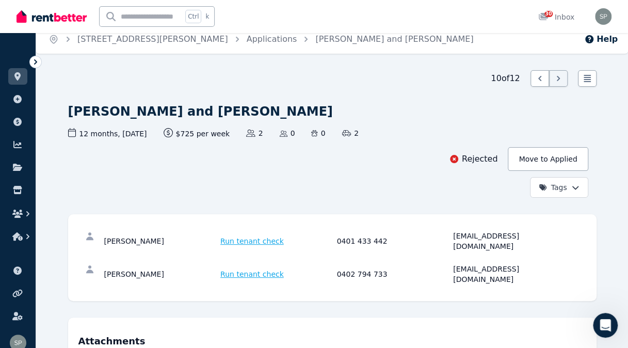
scroll to position [0, 0]
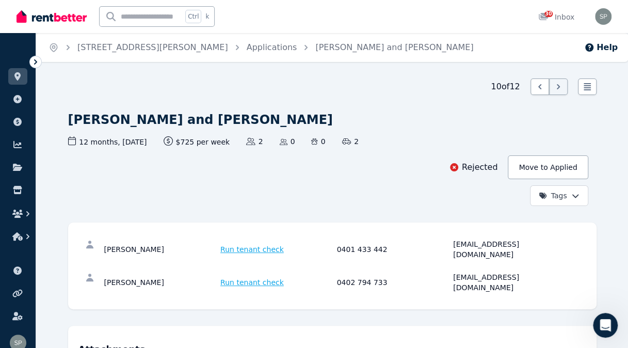
click at [247, 44] on link "Applications" at bounding box center [272, 47] width 51 height 10
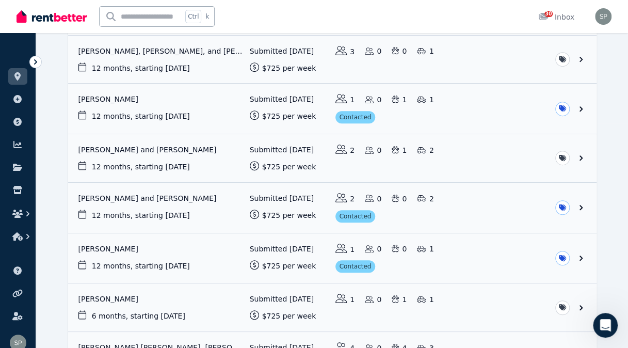
scroll to position [225, 0]
click at [117, 99] on link "View application: Joshua King" at bounding box center [332, 108] width 528 height 50
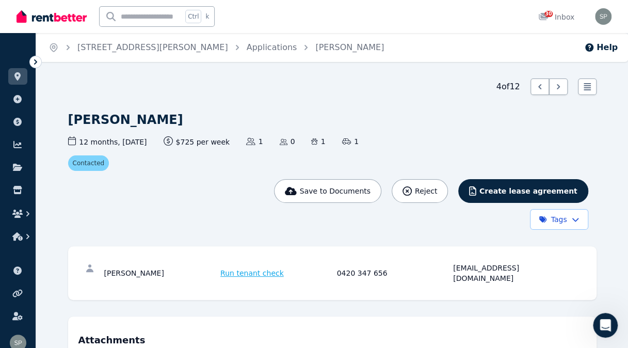
click at [247, 45] on link "Applications" at bounding box center [272, 47] width 51 height 10
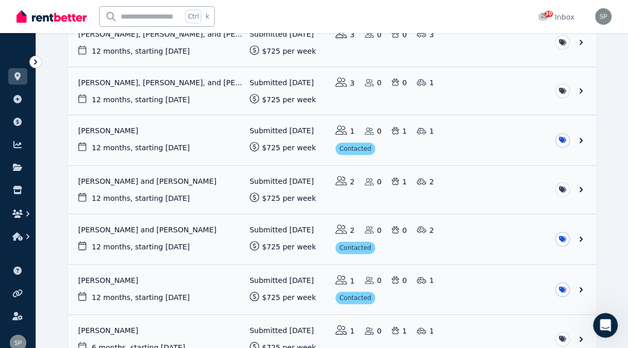
scroll to position [197, 0]
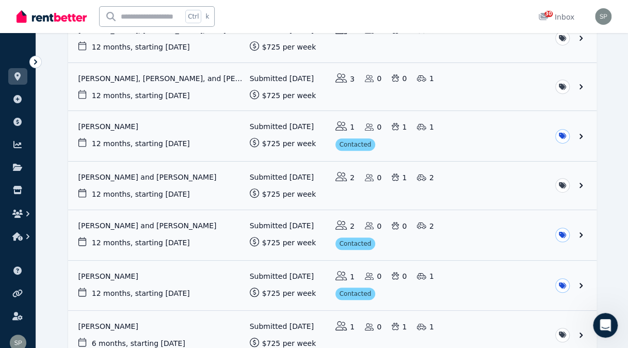
click at [140, 219] on link "View application: Parth Patel and Dev Patel" at bounding box center [332, 235] width 528 height 50
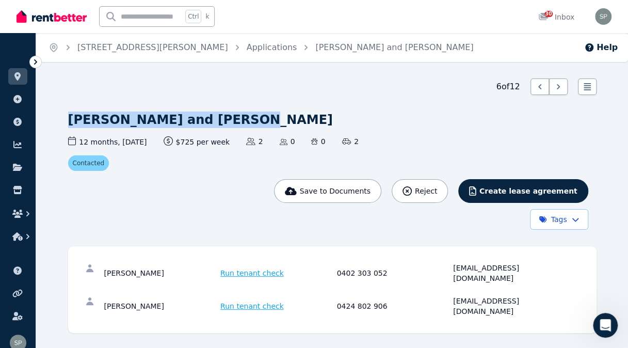
drag, startPoint x: 70, startPoint y: 118, endPoint x: 215, endPoint y: 119, distance: 145.0
click at [215, 119] on h1 "[PERSON_NAME] and [PERSON_NAME]" at bounding box center [200, 119] width 265 height 17
copy h1 "[PERSON_NAME] and [PERSON_NAME]"
click at [247, 43] on link "Applications" at bounding box center [272, 47] width 51 height 10
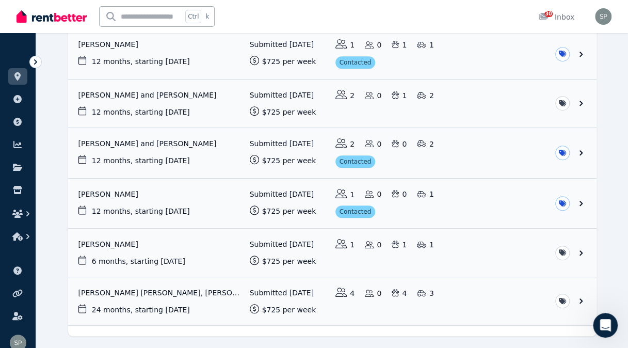
scroll to position [295, 0]
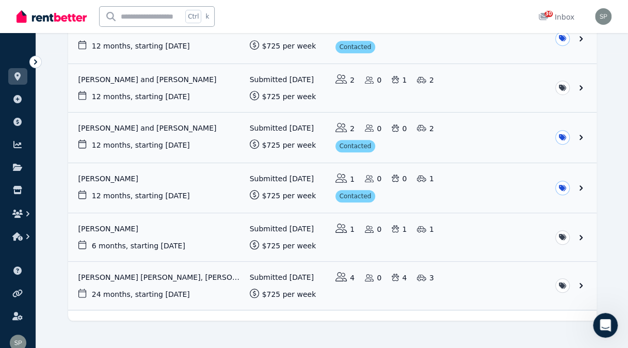
click at [104, 175] on link "View application: Chris Evans" at bounding box center [332, 188] width 528 height 50
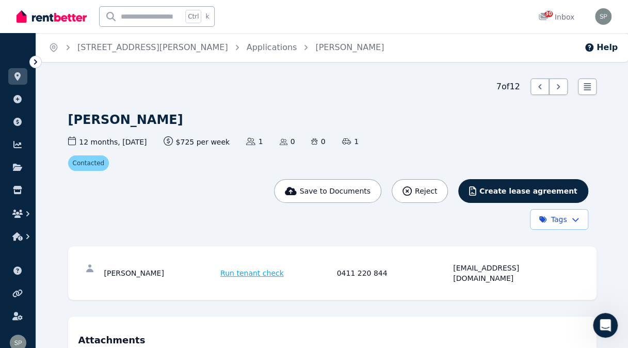
click at [247, 42] on link "Applications" at bounding box center [272, 47] width 51 height 10
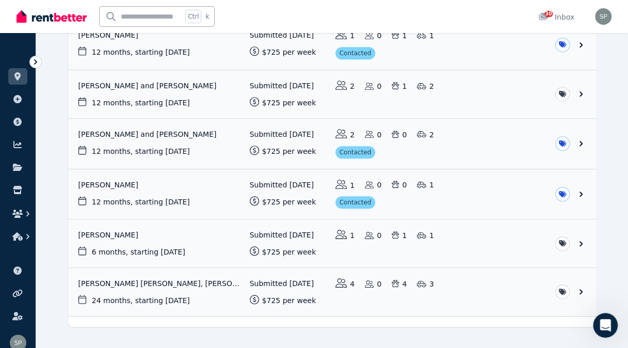
scroll to position [292, 0]
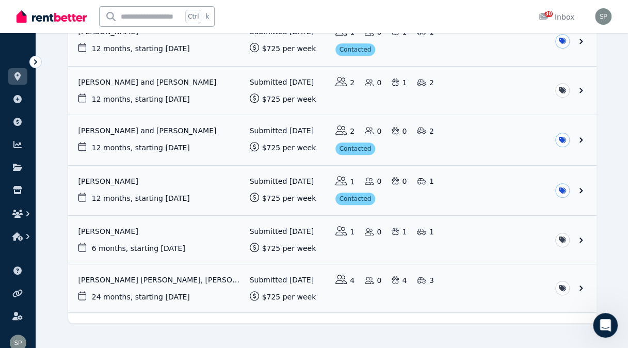
click at [184, 272] on link "View application: Connor Phipps, Joey Poppleston, Lachlan Mulligan, and Tayla R…" at bounding box center [332, 288] width 528 height 48
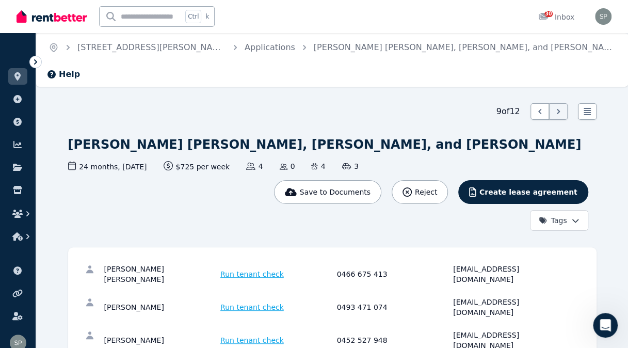
click at [245, 48] on link "Applications" at bounding box center [270, 47] width 51 height 10
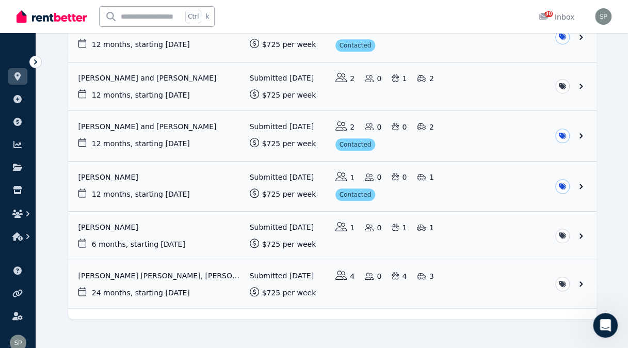
scroll to position [305, 0]
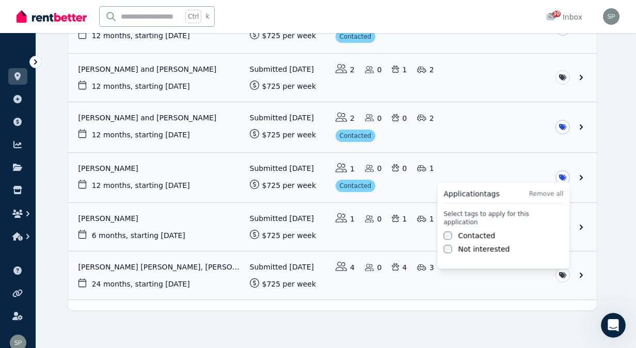
click at [490, 230] on label "Contacted" at bounding box center [476, 235] width 37 height 10
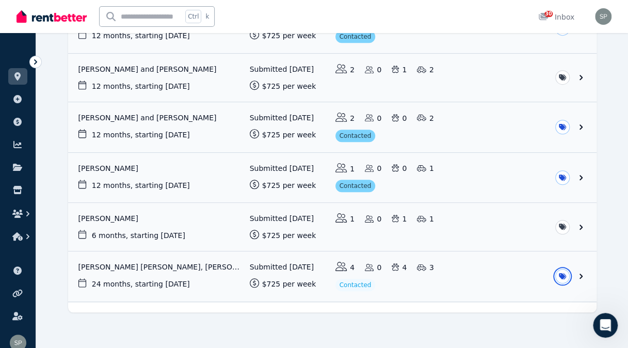
click at [120, 212] on link "View application: Hussein Sheeth" at bounding box center [332, 227] width 528 height 48
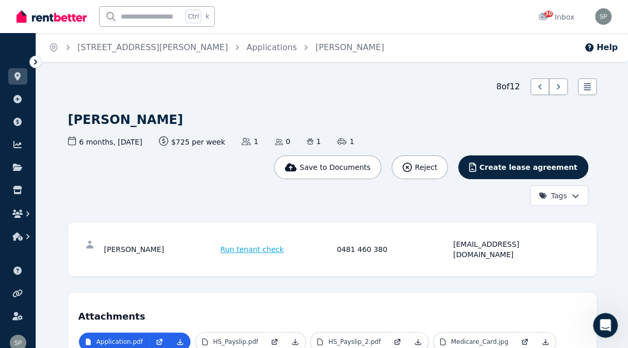
click at [437, 166] on span "Reject" at bounding box center [426, 167] width 22 height 10
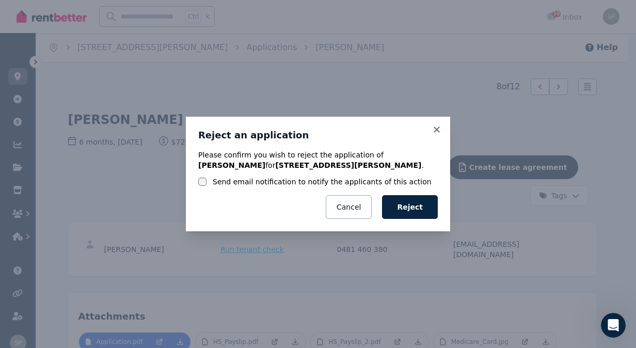
click at [361, 183] on label "Send email notification to notify the applicants of this action" at bounding box center [322, 182] width 219 height 10
click at [423, 205] on button "Reject" at bounding box center [410, 207] width 56 height 24
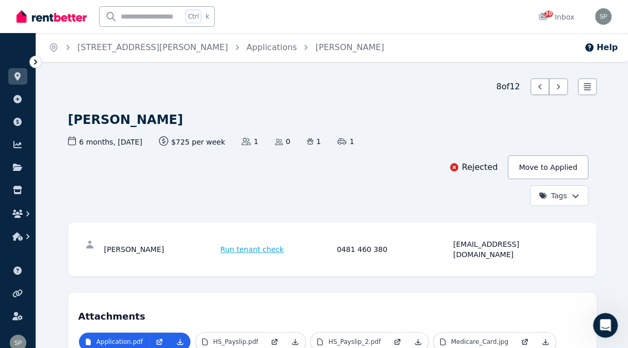
click at [247, 49] on link "Applications" at bounding box center [272, 47] width 51 height 10
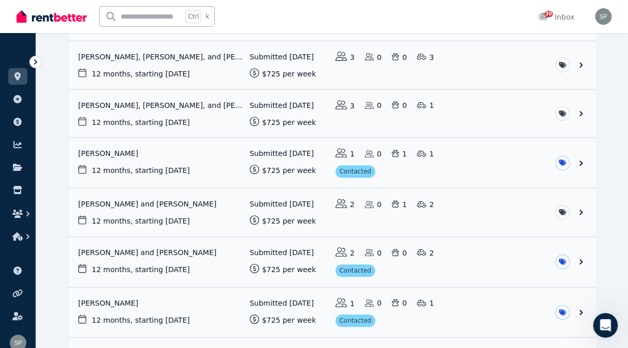
scroll to position [166, 0]
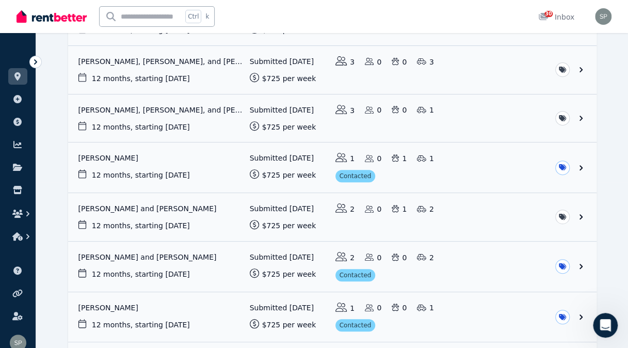
click at [151, 206] on link "View application: Abbey Hamill and Alex Fisher" at bounding box center [332, 217] width 528 height 48
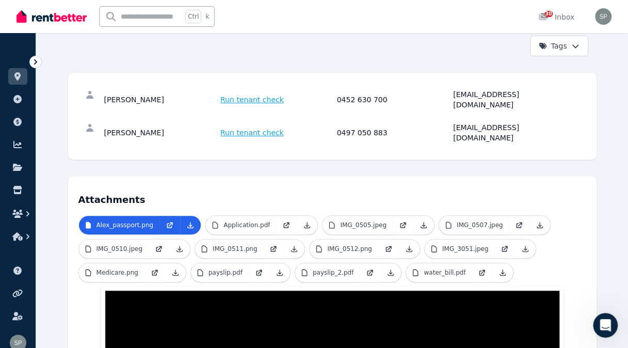
scroll to position [150, 0]
click at [248, 221] on p "Application.pdf" at bounding box center [246, 225] width 46 height 8
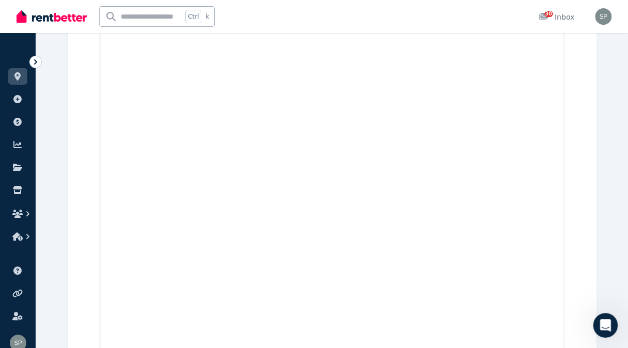
scroll to position [0, 0]
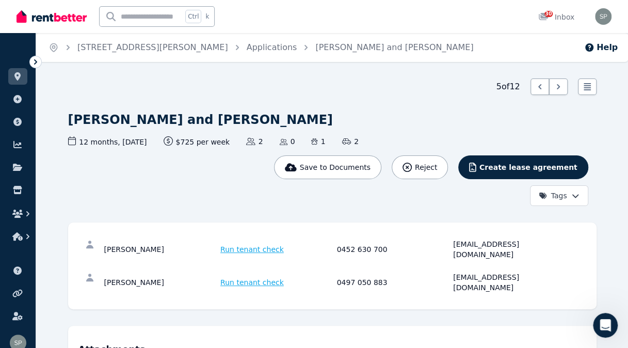
click at [247, 47] on link "Applications" at bounding box center [272, 47] width 51 height 10
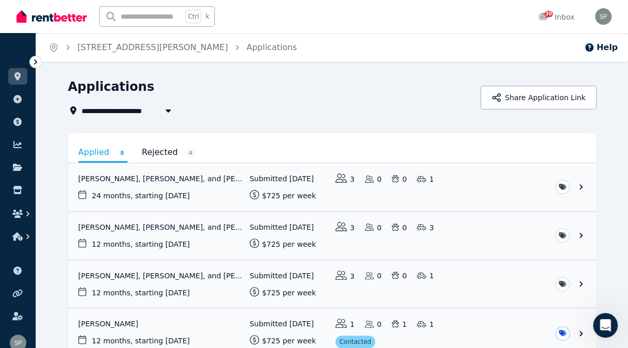
click at [10, 75] on link at bounding box center [17, 76] width 19 height 17
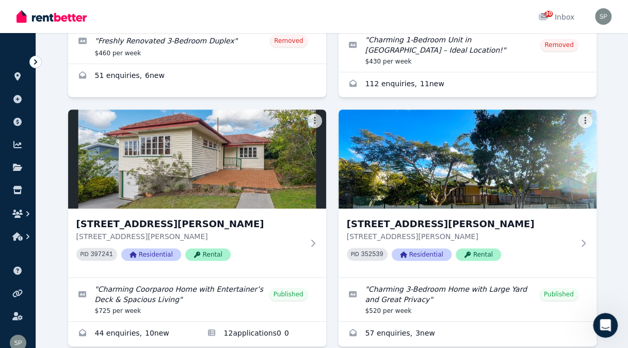
scroll to position [263, 0]
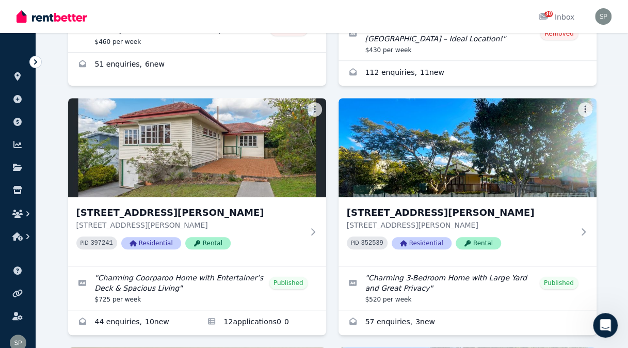
click at [421, 211] on h3 "[STREET_ADDRESS][PERSON_NAME]" at bounding box center [460, 212] width 227 height 14
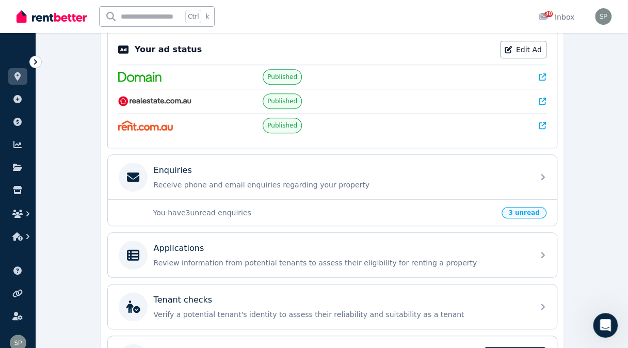
scroll to position [219, 0]
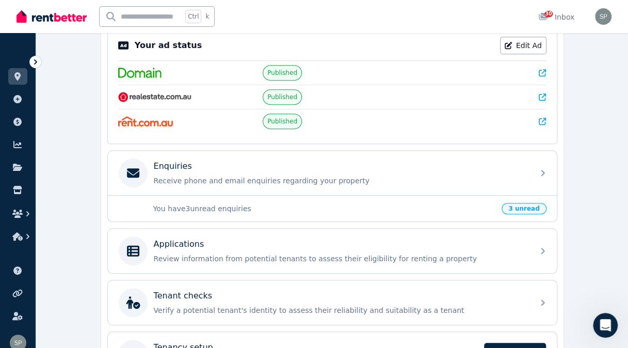
click at [508, 179] on p "Receive phone and email enquiries regarding your property" at bounding box center [341, 180] width 374 height 10
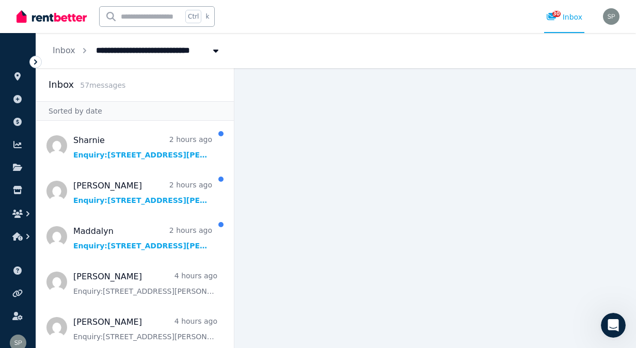
click at [70, 50] on link "Inbox" at bounding box center [64, 50] width 23 height 10
click at [13, 76] on icon at bounding box center [17, 76] width 10 height 8
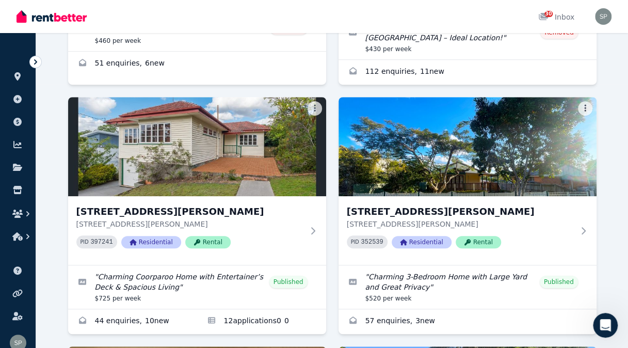
scroll to position [269, 0]
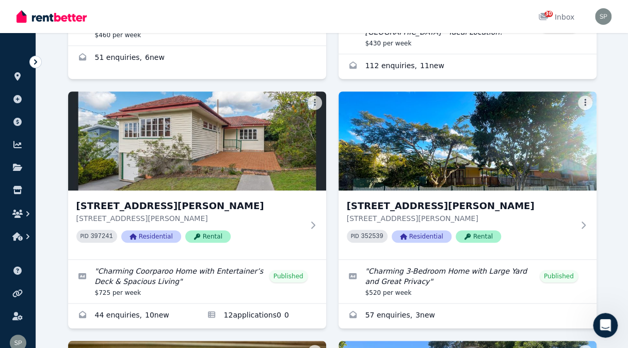
click at [449, 204] on h3 "[STREET_ADDRESS][PERSON_NAME]" at bounding box center [460, 206] width 227 height 14
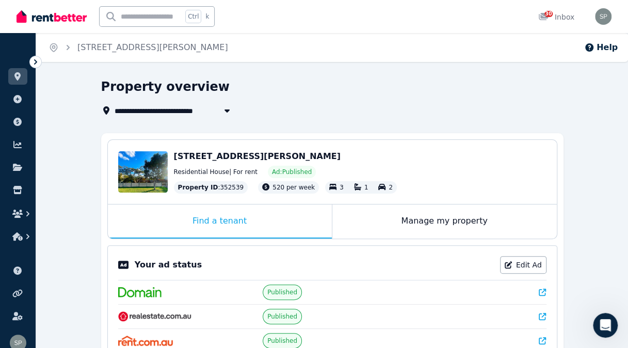
click at [22, 72] on icon at bounding box center [17, 76] width 10 height 8
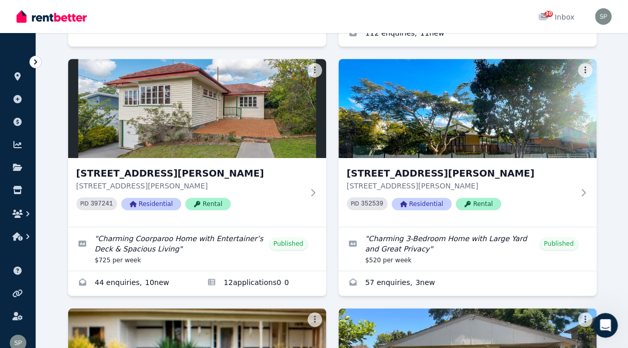
scroll to position [302, 0]
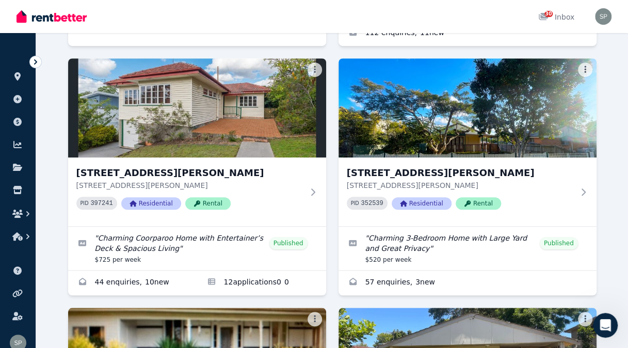
click at [576, 195] on div "[STREET_ADDRESS][GEOGRAPHIC_DATA][PERSON_NAME] [STREET_ADDRESS][PERSON_NAME] PI…" at bounding box center [468, 191] width 258 height 69
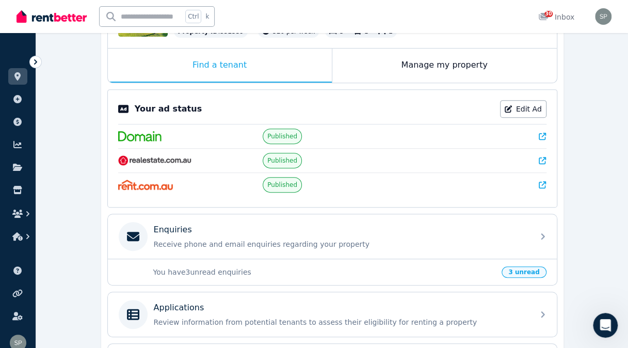
scroll to position [173, 0]
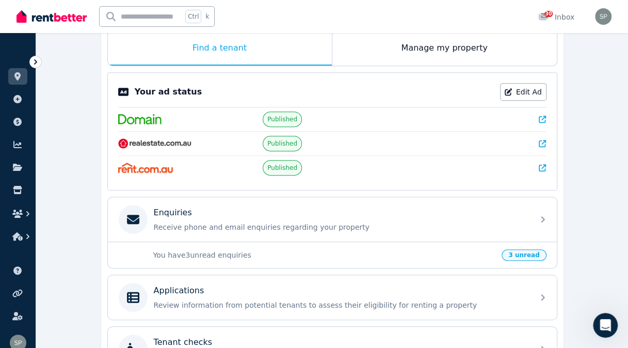
click at [493, 229] on div "Enquiries Receive phone and email enquiries regarding your property" at bounding box center [323, 219] width 409 height 29
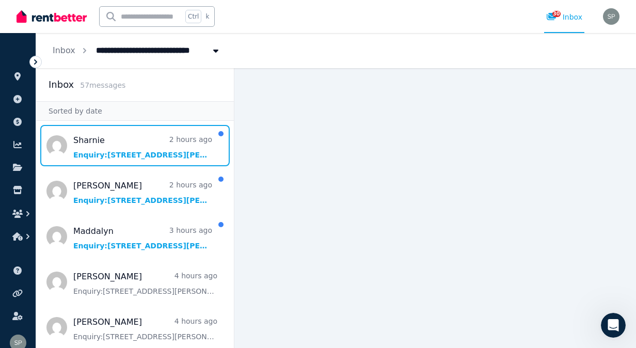
click at [148, 154] on span "Message list" at bounding box center [135, 145] width 198 height 41
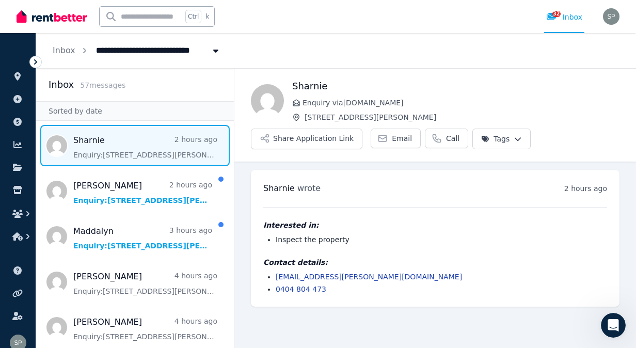
click at [322, 139] on button "Share Application Link" at bounding box center [306, 139] width 111 height 21
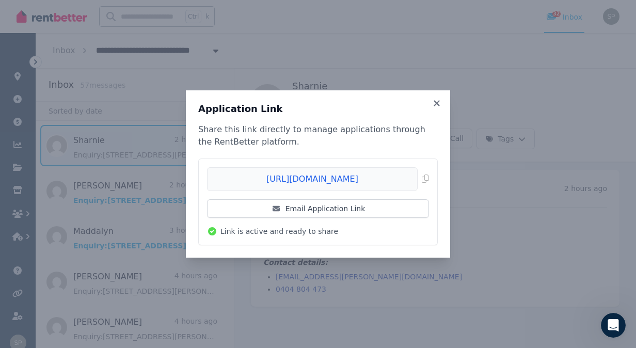
click at [424, 180] on span "Copied!" at bounding box center [318, 179] width 222 height 24
click at [436, 103] on icon at bounding box center [437, 103] width 6 height 6
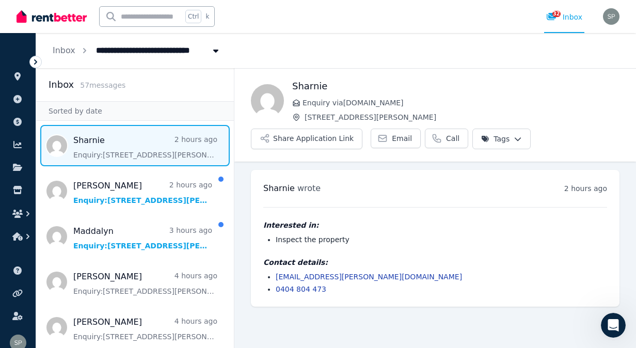
click at [16, 79] on icon at bounding box center [17, 76] width 10 height 8
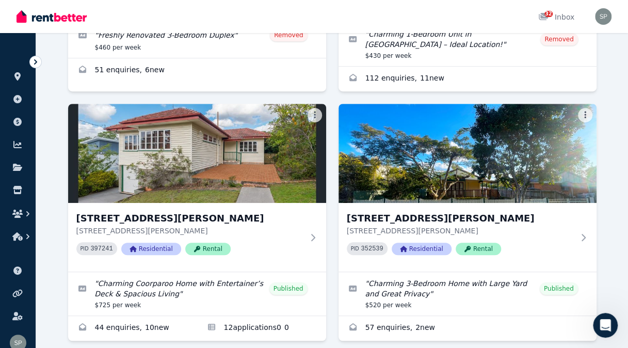
scroll to position [261, 0]
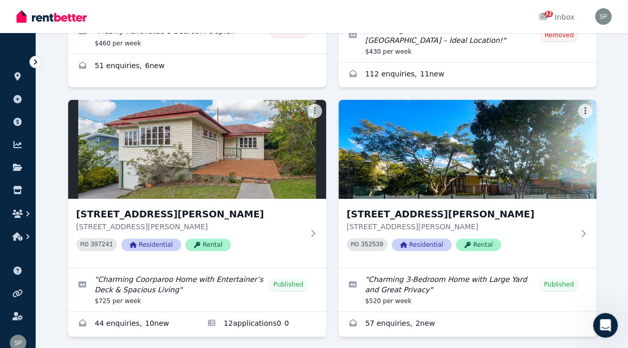
click at [563, 235] on div "[STREET_ADDRESS][GEOGRAPHIC_DATA][PERSON_NAME] [STREET_ADDRESS][PERSON_NAME] PI…" at bounding box center [460, 233] width 227 height 52
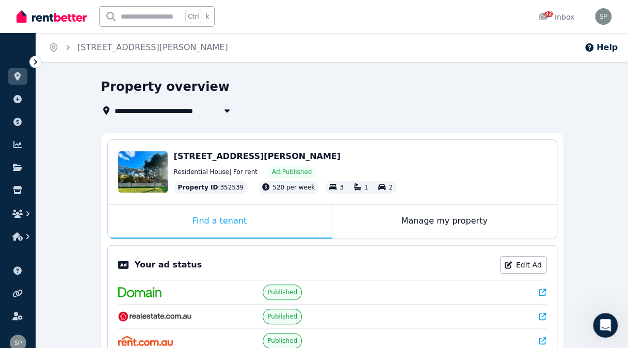
click at [522, 259] on link "Edit Ad" at bounding box center [523, 265] width 46 height 18
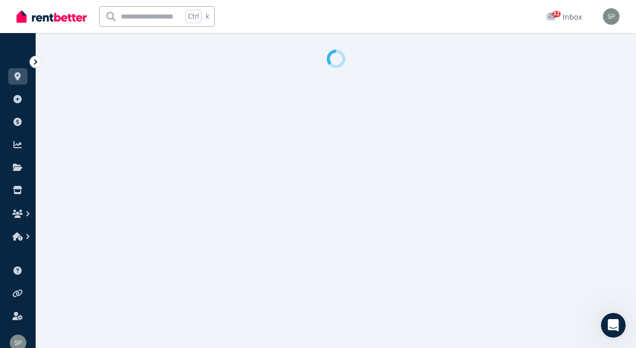
select select "***"
select select "**********"
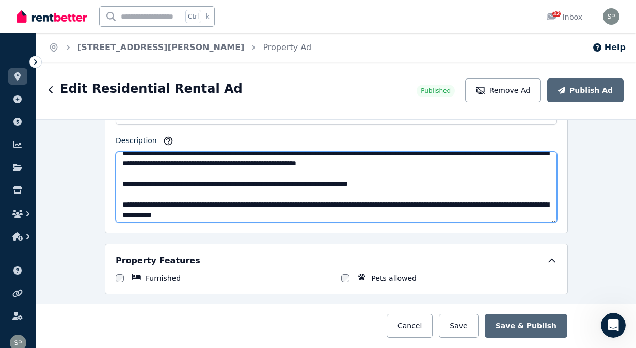
scroll to position [72, 0]
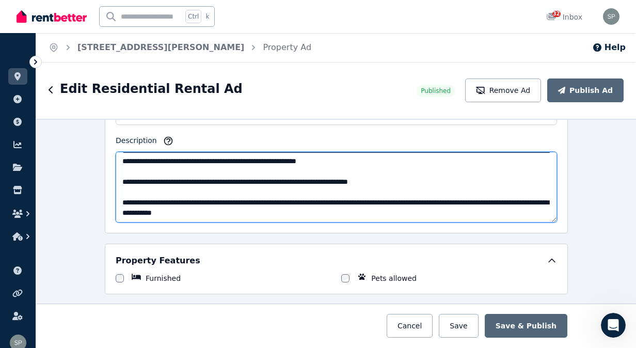
click at [338, 209] on textarea "**********" at bounding box center [336, 187] width 441 height 71
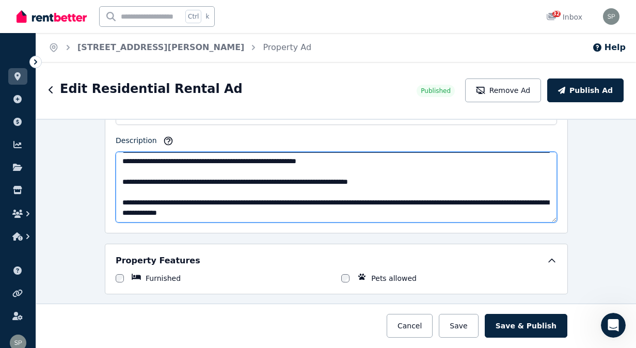
scroll to position [88, 0]
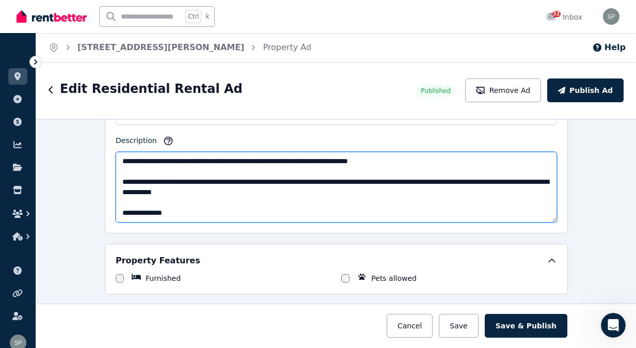
paste textarea "**********"
type textarea "**********"
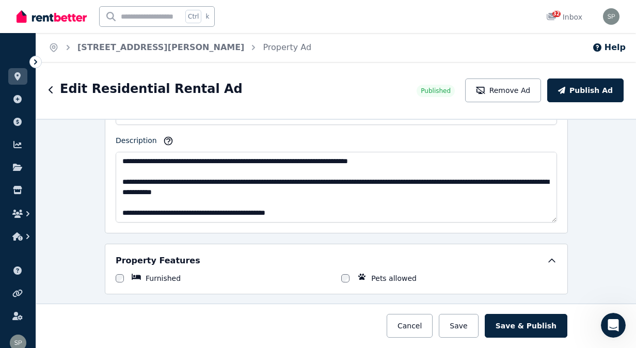
click at [535, 324] on button "Save & Publish" at bounding box center [526, 326] width 83 height 24
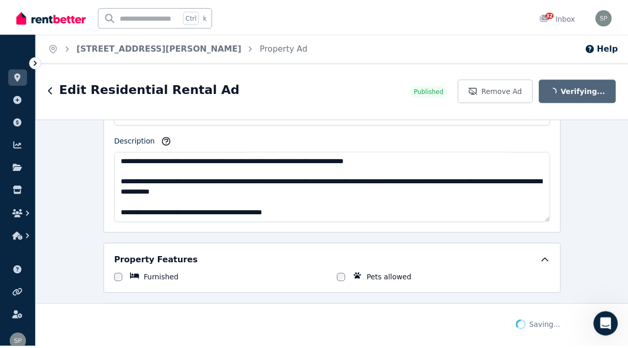
scroll to position [793, 0]
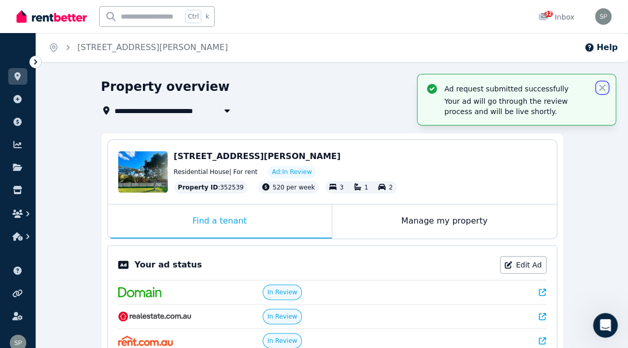
click at [601, 89] on icon "button" at bounding box center [602, 88] width 6 height 6
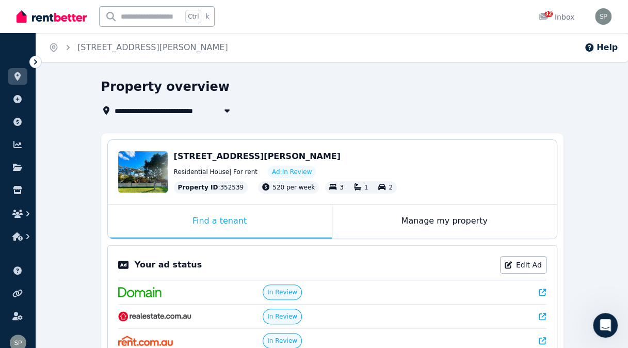
click at [12, 77] on icon at bounding box center [17, 76] width 10 height 8
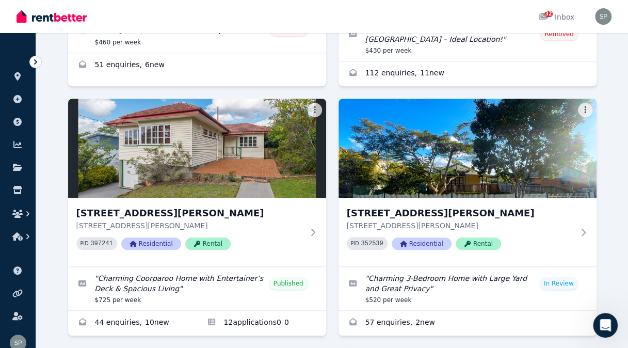
scroll to position [265, 0]
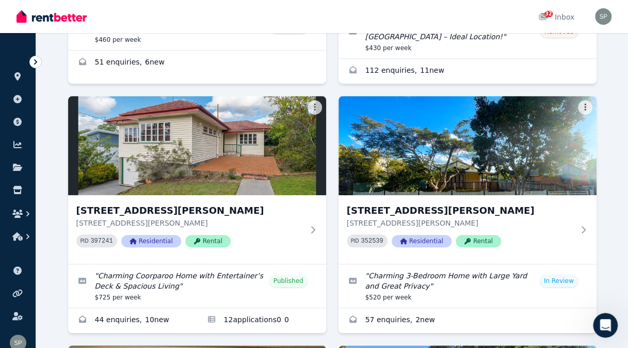
click at [555, 213] on h3 "[STREET_ADDRESS][PERSON_NAME]" at bounding box center [460, 210] width 227 height 14
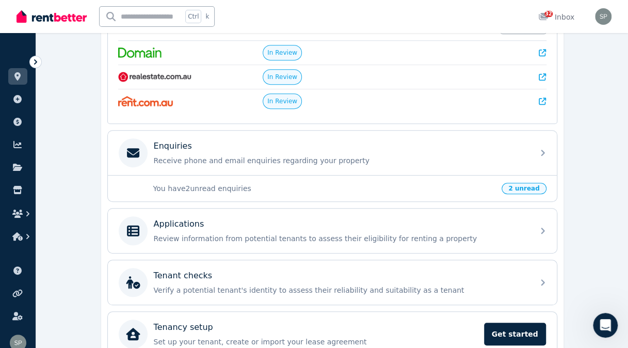
scroll to position [242, 0]
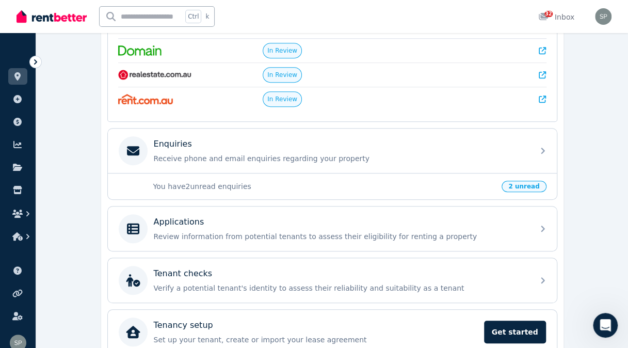
click at [444, 231] on p "Review information from potential tenants to assess their eligibility for renti…" at bounding box center [341, 236] width 374 height 10
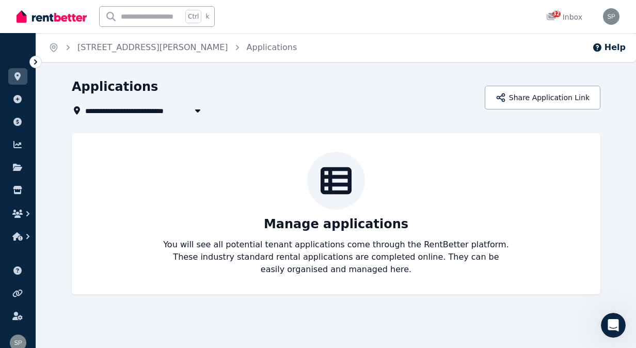
click at [18, 74] on icon at bounding box center [17, 76] width 6 height 8
